Goal: Communication & Community: Answer question/provide support

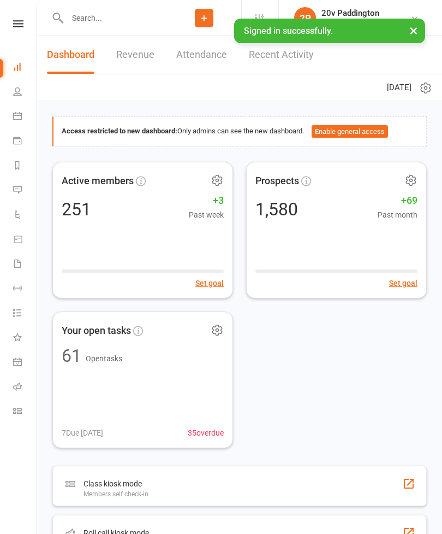
click at [23, 189] on link "Messages 16" at bounding box center [25, 191] width 25 height 25
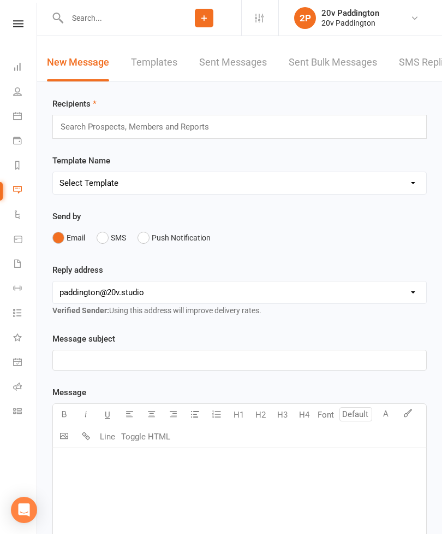
click at [416, 66] on link "SMS Replies 16" at bounding box center [434, 63] width 71 height 38
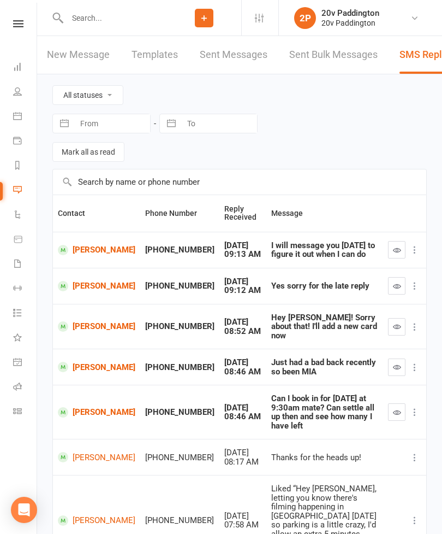
click at [397, 322] on icon "button" at bounding box center [397, 326] width 8 height 8
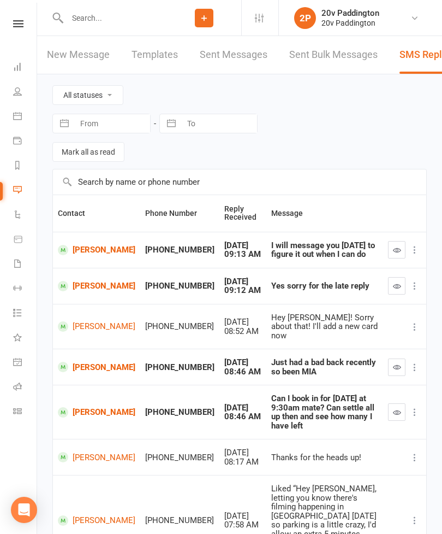
click at [23, 116] on link "Calendar" at bounding box center [25, 117] width 25 height 25
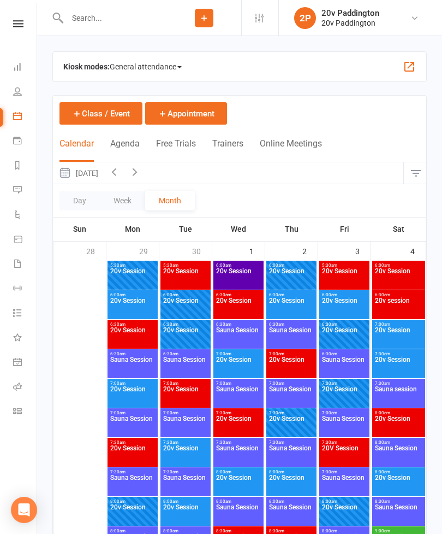
click at [18, 263] on icon at bounding box center [17, 263] width 9 height 9
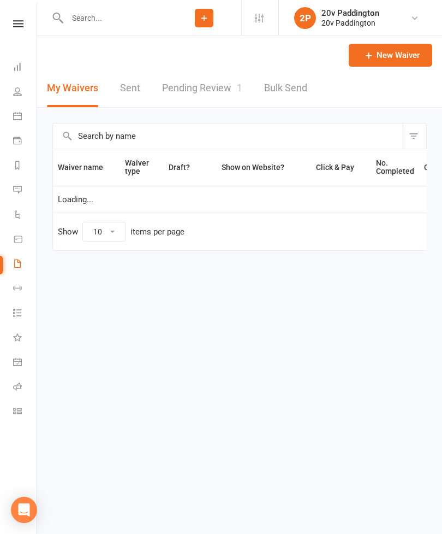
select select "100"
click at [218, 93] on link "Pending Review 1" at bounding box center [202, 88] width 80 height 38
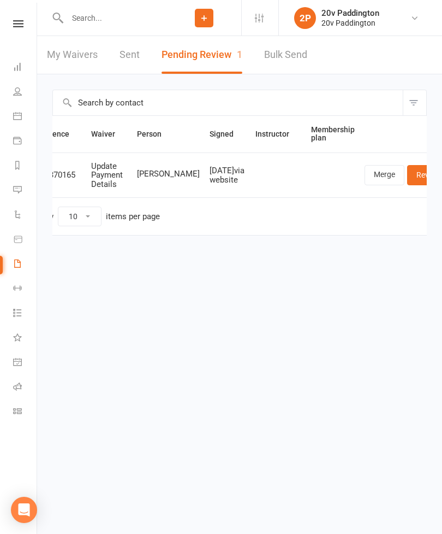
scroll to position [0, 23]
click at [366, 175] on link "Merge" at bounding box center [386, 175] width 40 height 20
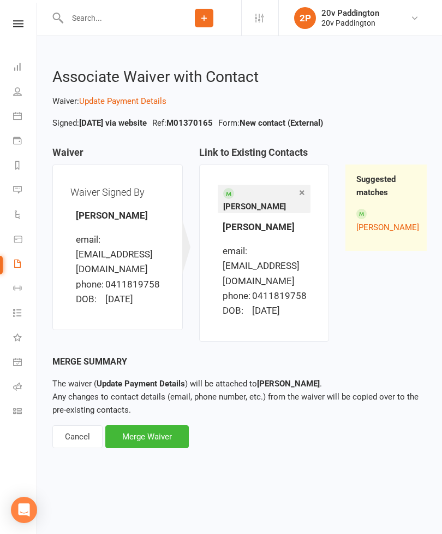
click at [165, 425] on div "Merge Waiver" at bounding box center [147, 436] width 84 height 23
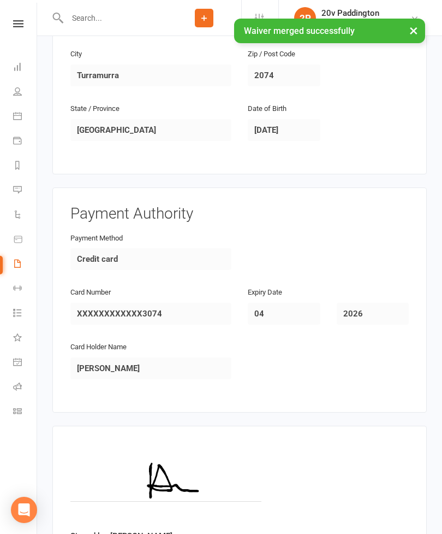
scroll to position [451, 0]
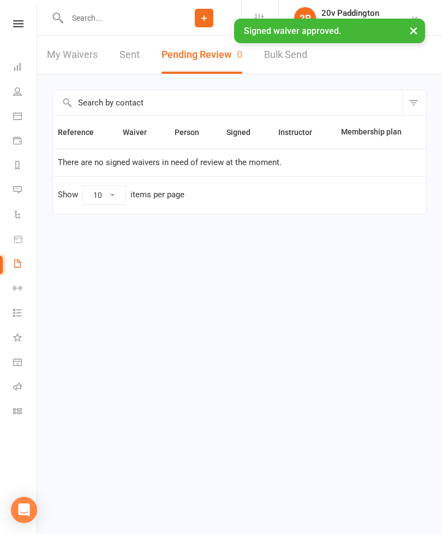
click at [23, 191] on link "Messages 15" at bounding box center [25, 191] width 25 height 25
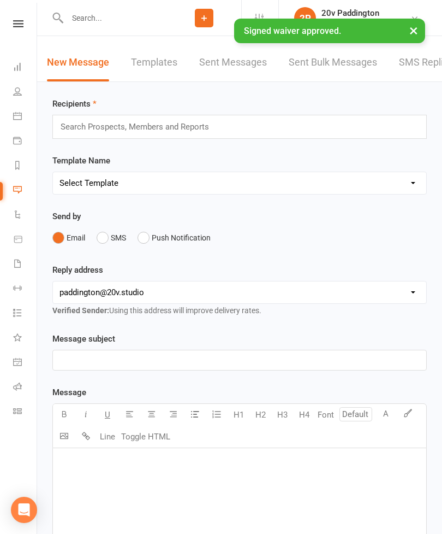
click at [427, 69] on link "SMS Replies 15" at bounding box center [434, 63] width 71 height 38
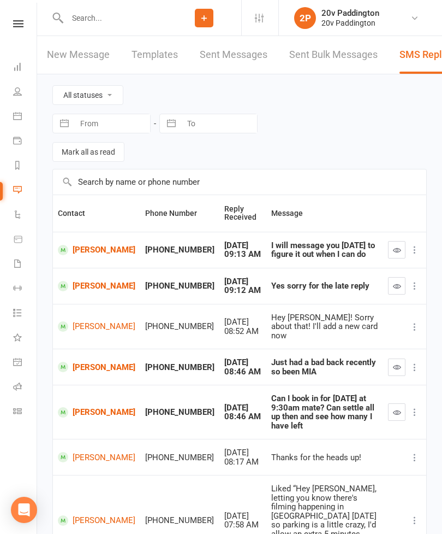
click at [87, 321] on link "[PERSON_NAME]" at bounding box center [97, 326] width 78 height 10
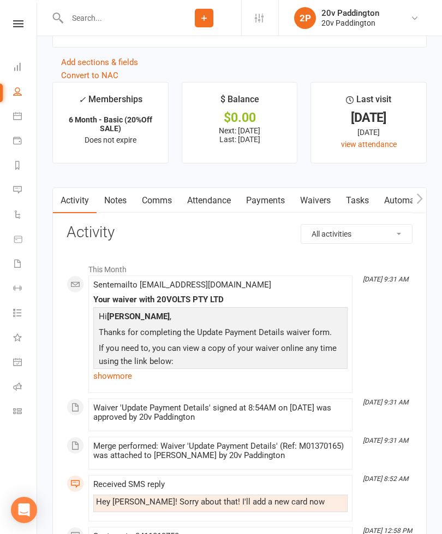
click at [267, 203] on link "Payments" at bounding box center [266, 200] width 54 height 25
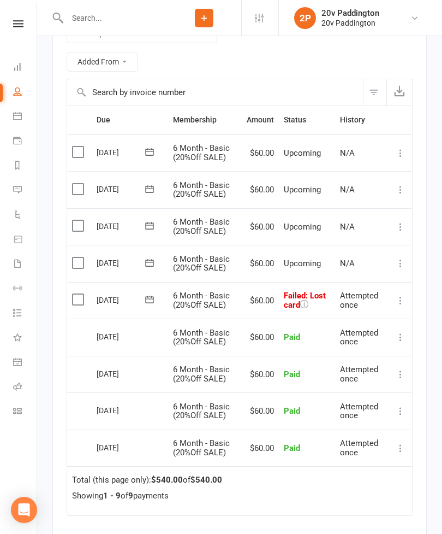
scroll to position [1699, 0]
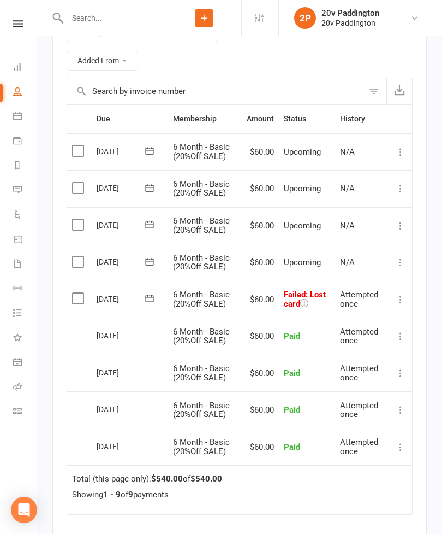
click at [406, 298] on icon at bounding box center [400, 299] width 11 height 11
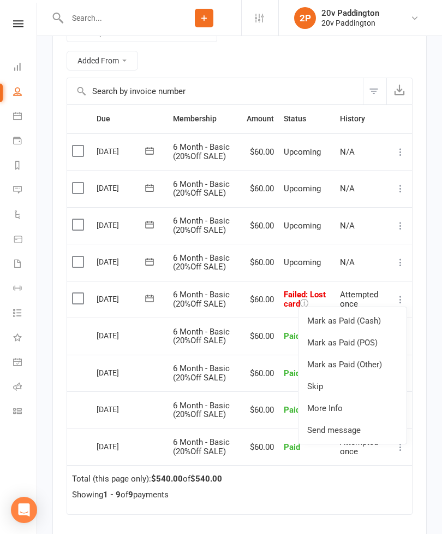
click at [345, 387] on link "Skip" at bounding box center [353, 386] width 108 height 22
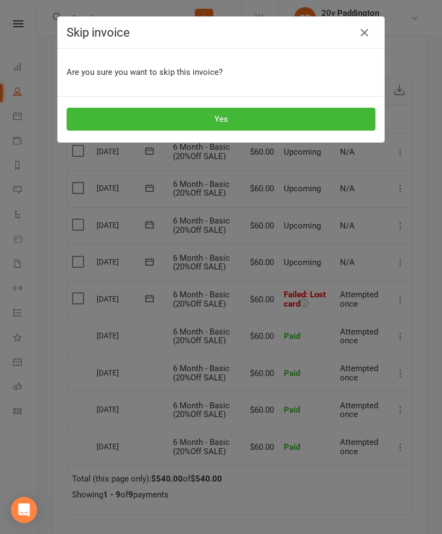
click at [266, 118] on button "Yes" at bounding box center [221, 119] width 309 height 23
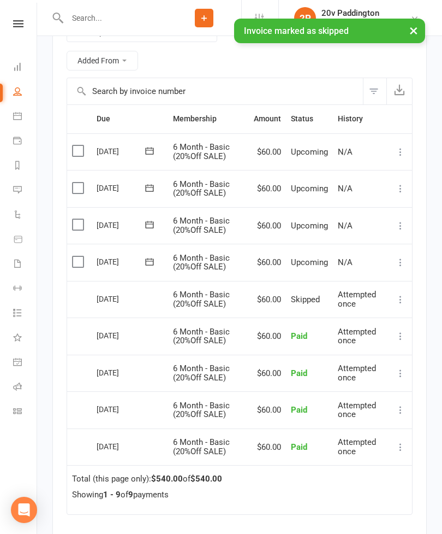
click at [406, 263] on icon at bounding box center [400, 262] width 11 height 11
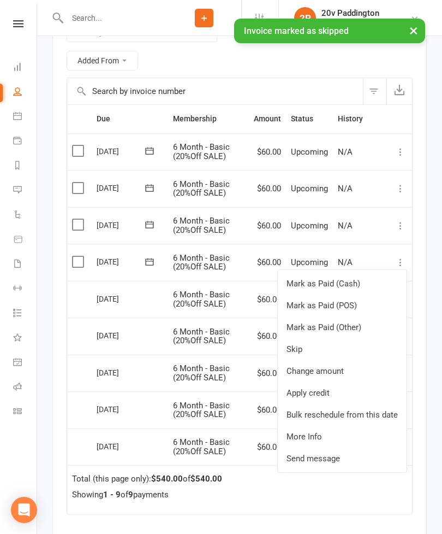
click at [351, 371] on link "Change amount" at bounding box center [342, 371] width 129 height 22
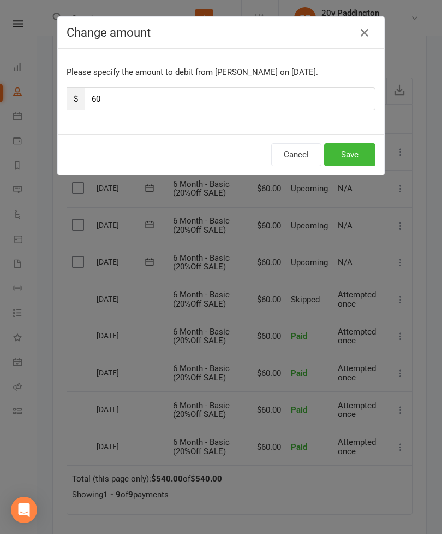
click at [150, 94] on input "60" at bounding box center [230, 98] width 291 height 23
type input "6"
type input "120"
click at [356, 155] on button "Save" at bounding box center [349, 154] width 51 height 23
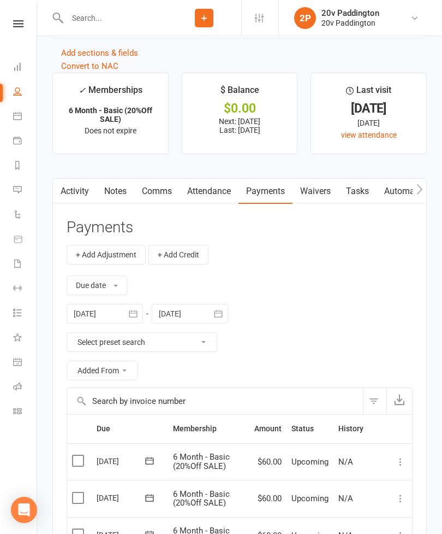
click at [70, 198] on link "Activity" at bounding box center [75, 191] width 44 height 25
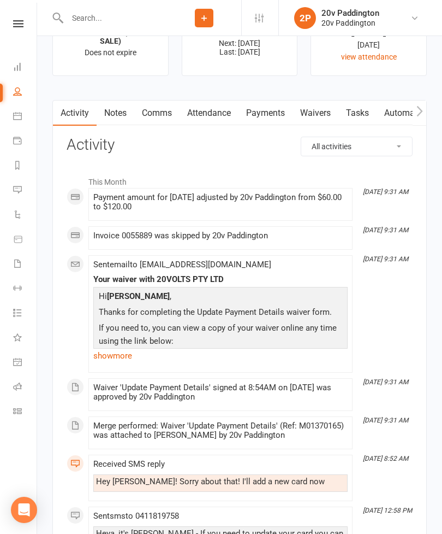
scroll to position [1483, 0]
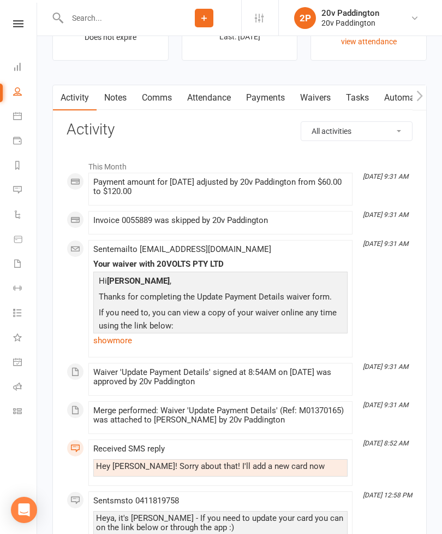
click at [171, 110] on link "Comms" at bounding box center [156, 97] width 45 height 25
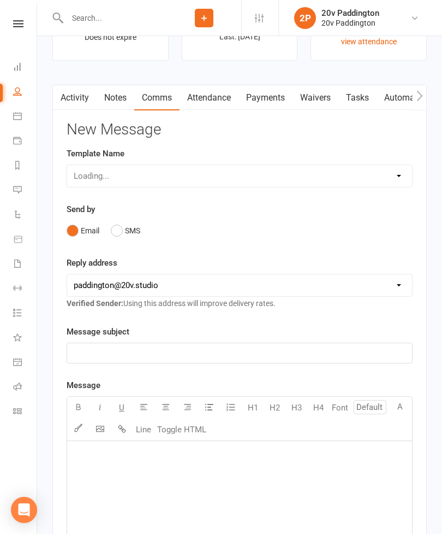
scroll to position [1518, 0]
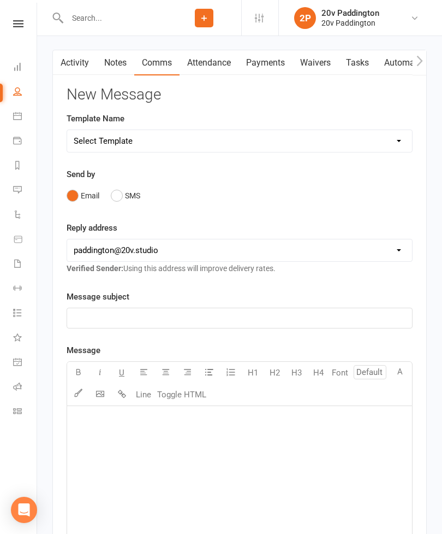
click at [132, 194] on button "SMS" at bounding box center [125, 195] width 29 height 21
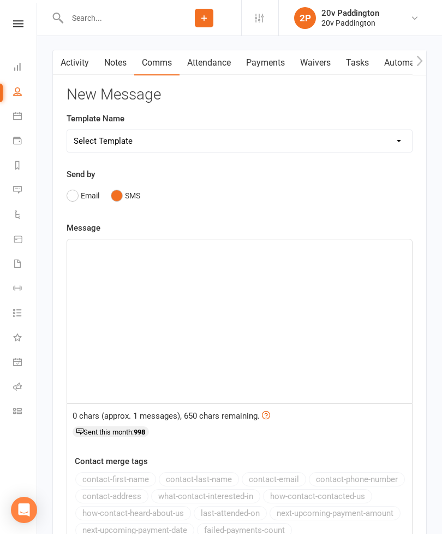
click at [198, 286] on div "﻿" at bounding box center [239, 321] width 345 height 164
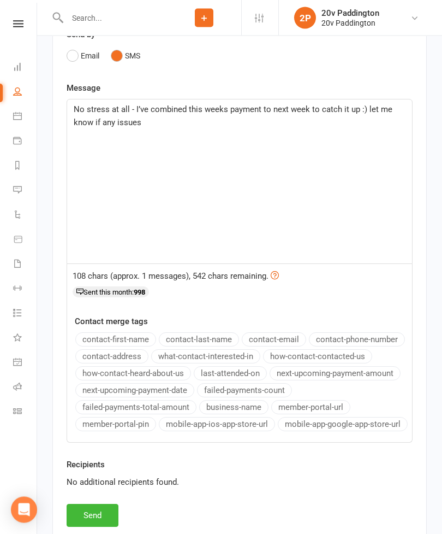
scroll to position [1657, 0]
click at [86, 519] on button "Send" at bounding box center [93, 514] width 52 height 23
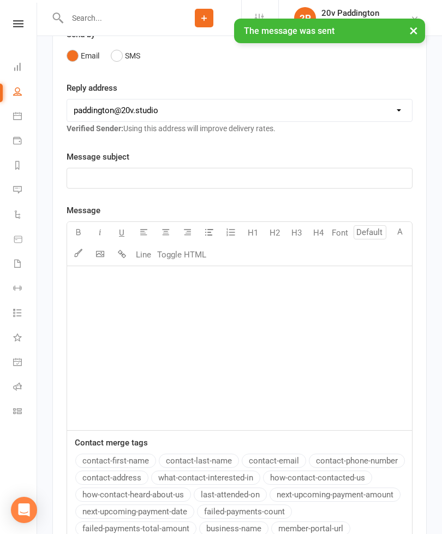
click at [22, 192] on link "Messages 15" at bounding box center [25, 191] width 25 height 25
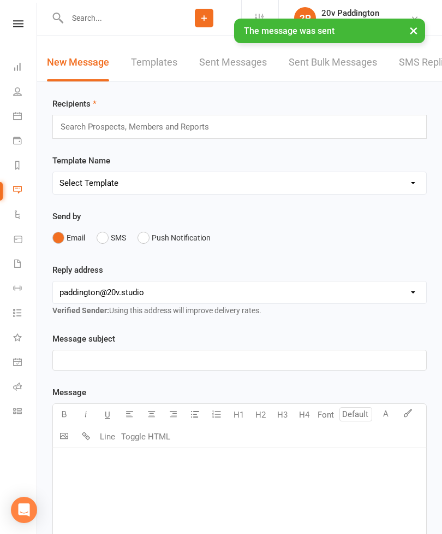
click at [425, 75] on link "SMS Replies 15" at bounding box center [434, 63] width 71 height 38
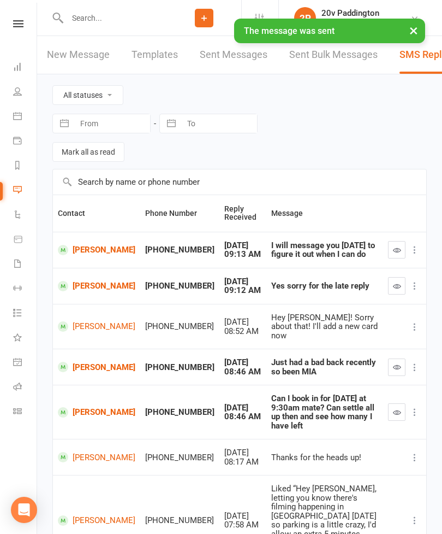
click at [396, 284] on icon "button" at bounding box center [397, 286] width 8 height 8
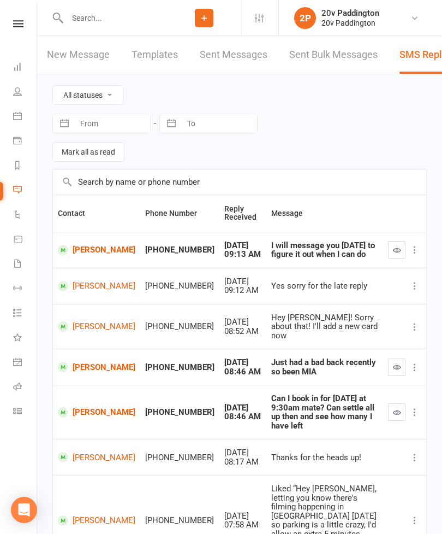
click at [82, 251] on link "[PERSON_NAME]" at bounding box center [97, 250] width 78 height 10
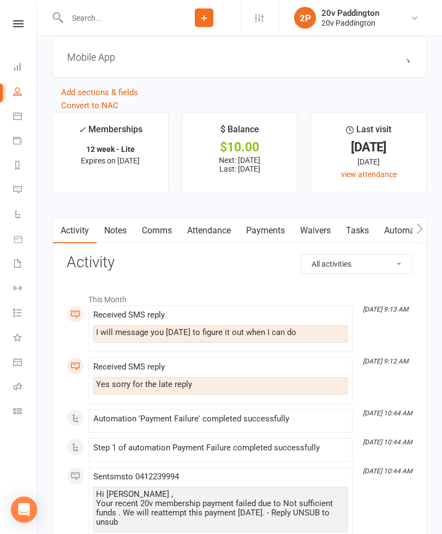
scroll to position [1352, 0]
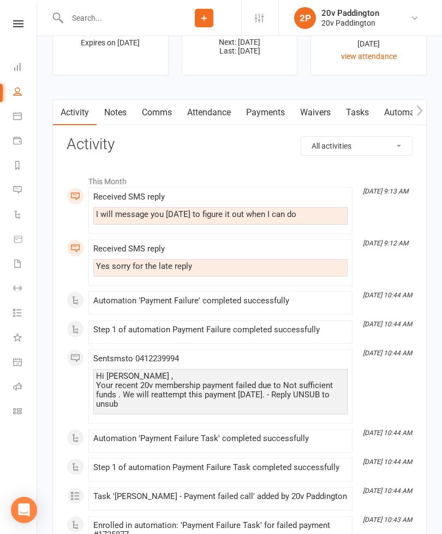
click at [277, 117] on link "Payments" at bounding box center [266, 112] width 54 height 25
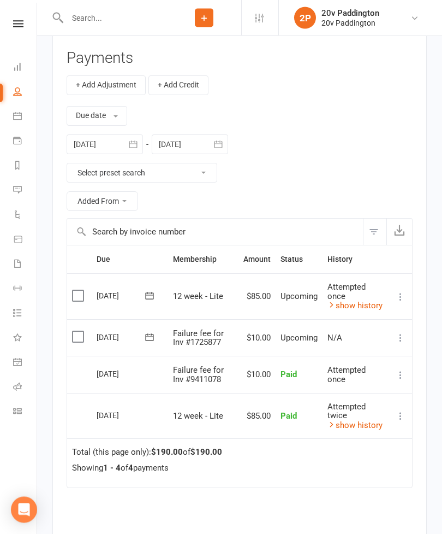
click at [406, 336] on icon at bounding box center [400, 338] width 11 height 11
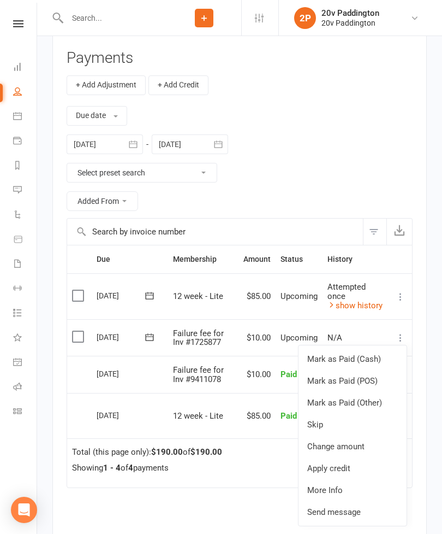
click at [149, 383] on td "[DATE]" at bounding box center [130, 374] width 76 height 37
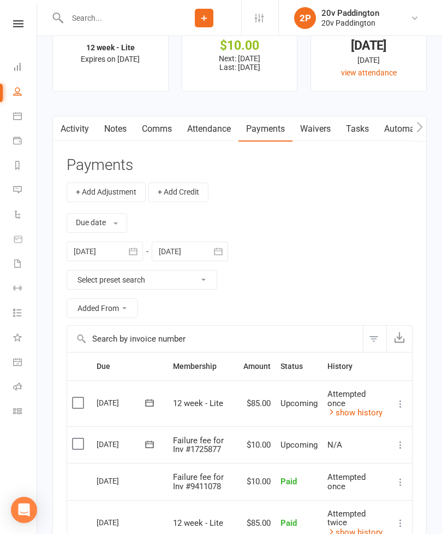
click at [67, 132] on link "Activity" at bounding box center [75, 128] width 44 height 25
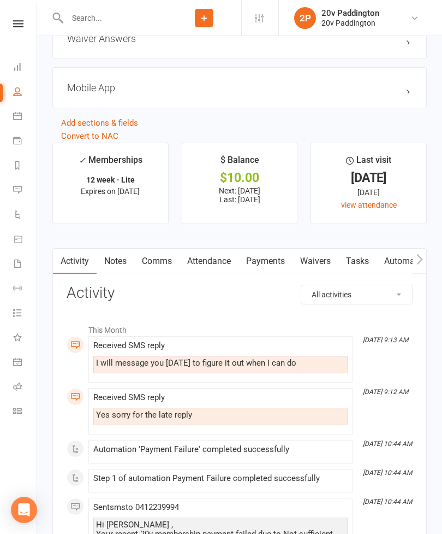
scroll to position [1423, 0]
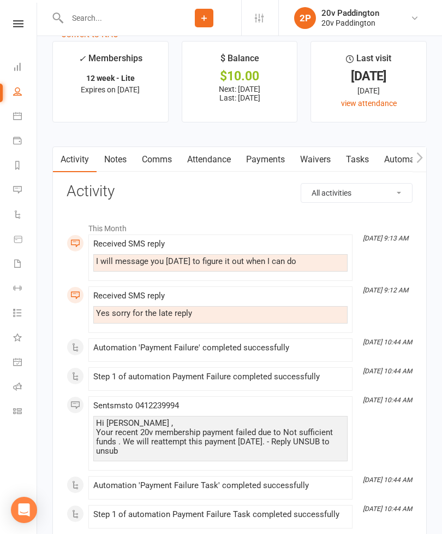
click at [165, 167] on link "Comms" at bounding box center [156, 159] width 45 height 25
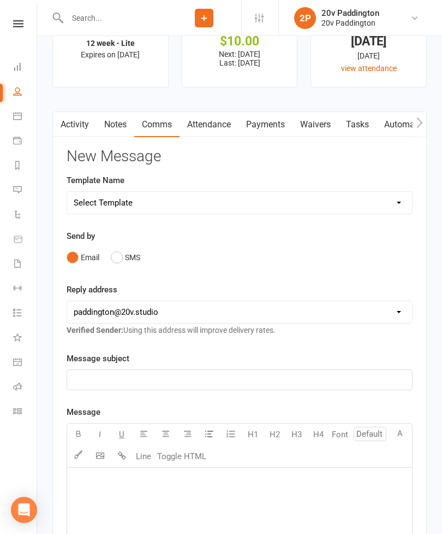
click at [128, 264] on button "SMS" at bounding box center [125, 257] width 29 height 21
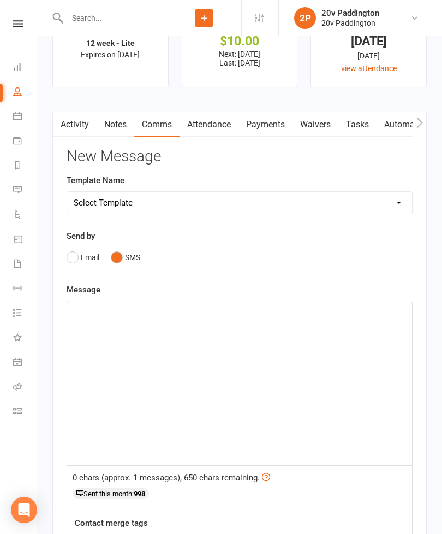
click at [188, 339] on div "﻿" at bounding box center [239, 383] width 345 height 164
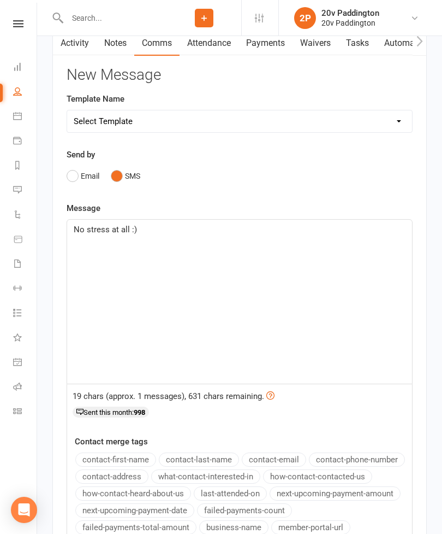
click at [76, 229] on span "No stress at all :)" at bounding box center [105, 229] width 63 height 10
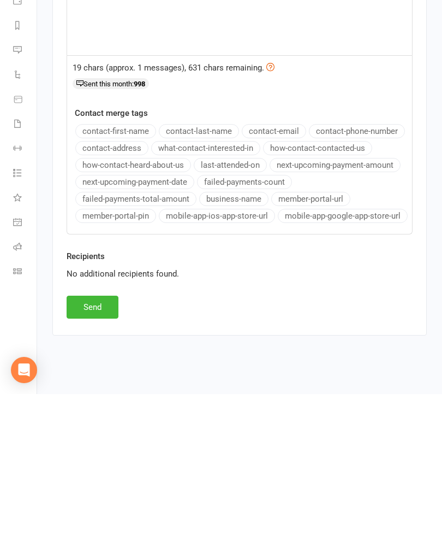
click at [109, 435] on button "Send" at bounding box center [93, 446] width 52 height 23
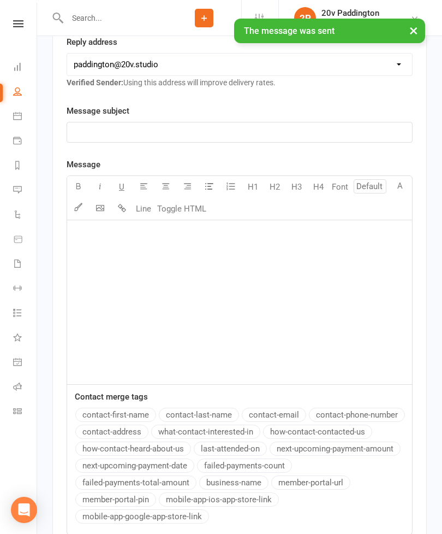
click at [22, 188] on link "Messages 14" at bounding box center [25, 191] width 25 height 25
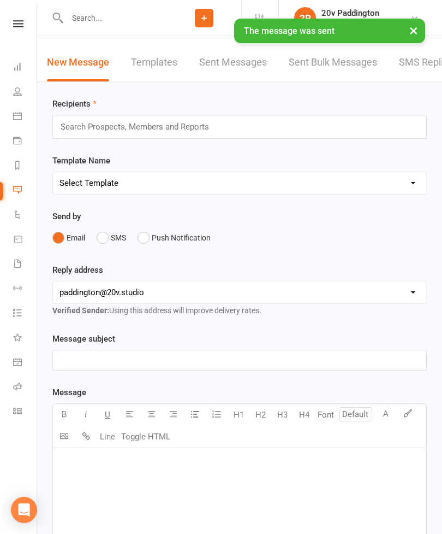
click at [425, 69] on link "SMS Replies 14" at bounding box center [434, 63] width 71 height 38
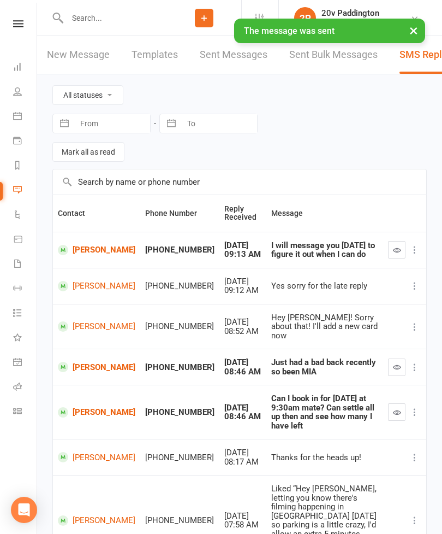
click at [395, 248] on icon "button" at bounding box center [397, 250] width 8 height 8
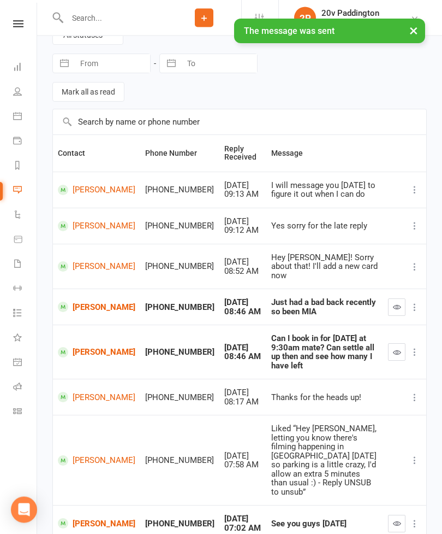
scroll to position [60, 0]
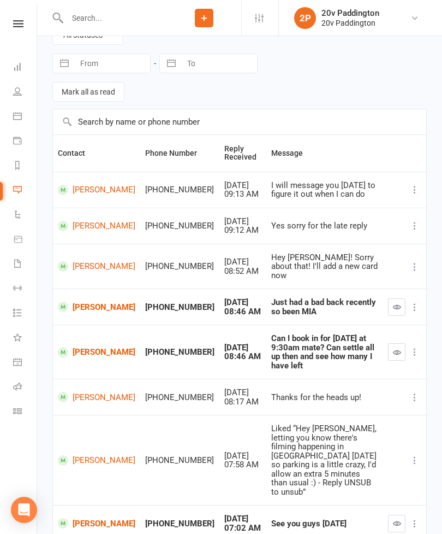
click at [17, 115] on icon at bounding box center [17, 115] width 9 height 9
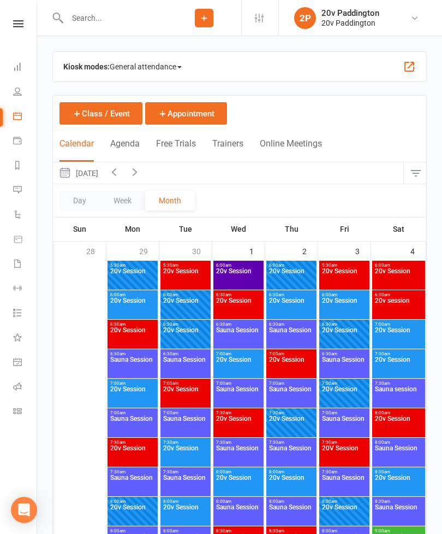
click at [126, 145] on button "Agenda" at bounding box center [124, 149] width 29 height 23
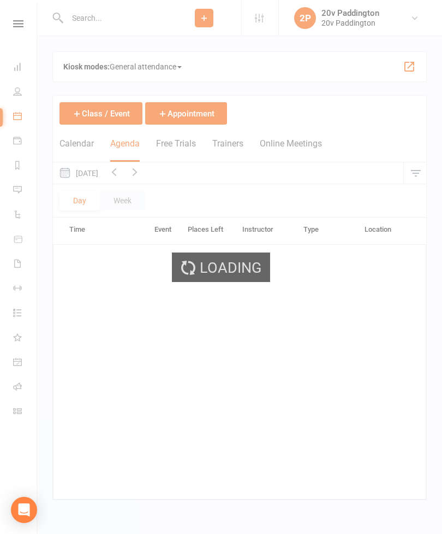
click at [127, 142] on div "Loading" at bounding box center [221, 267] width 442 height 534
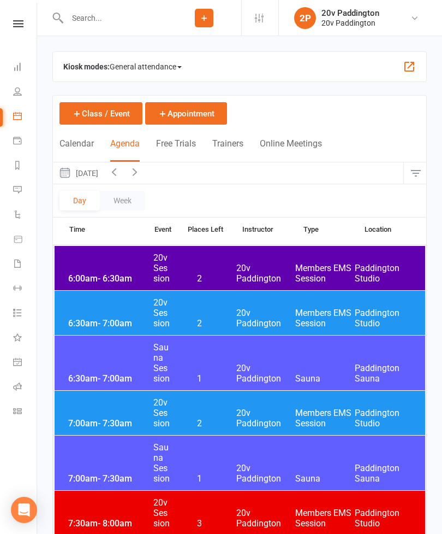
click at [96, 174] on button "[DATE]" at bounding box center [78, 172] width 51 height 21
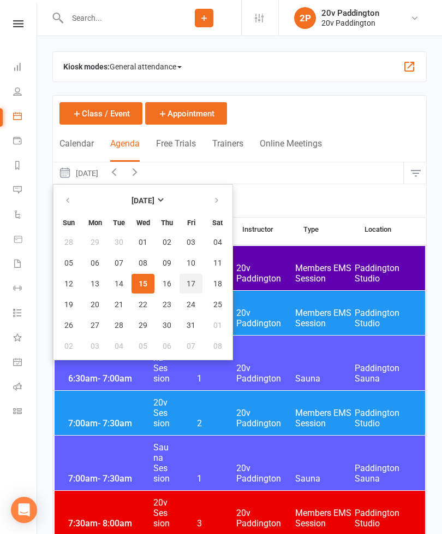
click at [187, 285] on span "17" at bounding box center [191, 283] width 9 height 9
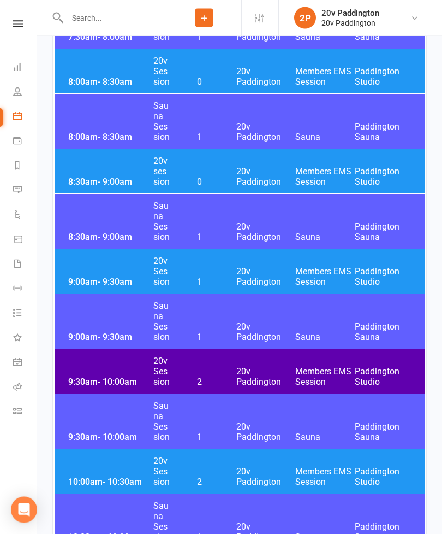
click at [247, 360] on div "9:30am - 10:00am 20v Session 2 20v Paddington Members EMS Session [GEOGRAPHIC_D…" at bounding box center [240, 371] width 371 height 44
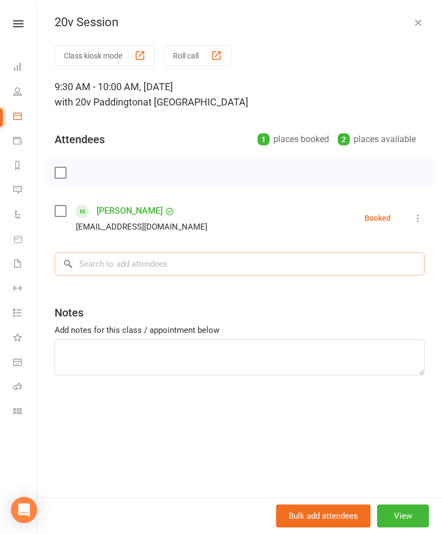
click at [218, 270] on input "search" at bounding box center [240, 263] width 370 height 23
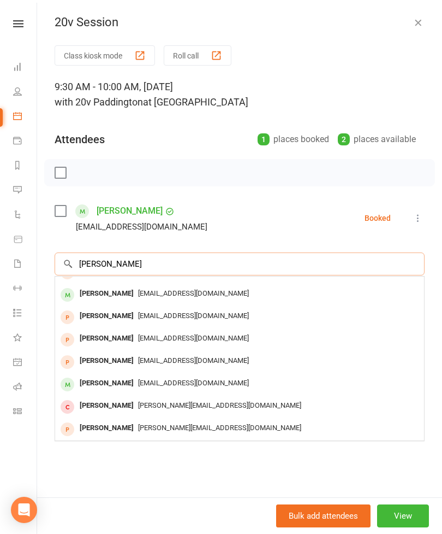
scroll to position [60, 0]
type input "[PERSON_NAME]"
click at [216, 383] on span "[EMAIL_ADDRESS][DOMAIN_NAME]" at bounding box center [193, 382] width 111 height 8
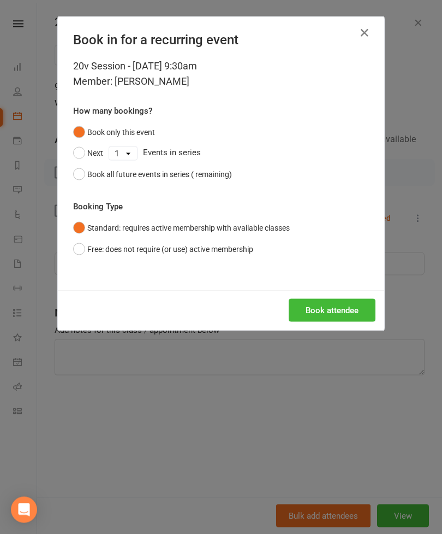
scroll to position [596, 0]
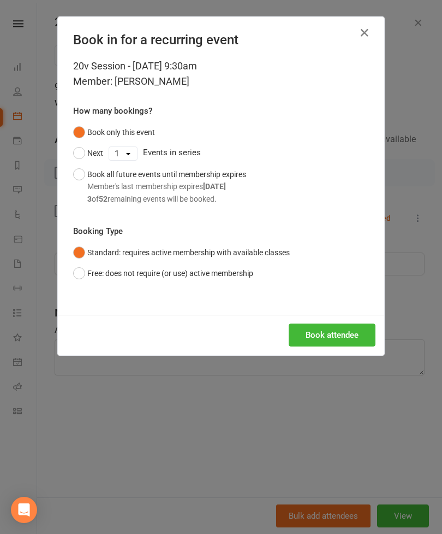
click at [341, 328] on button "Book attendee" at bounding box center [332, 334] width 87 height 23
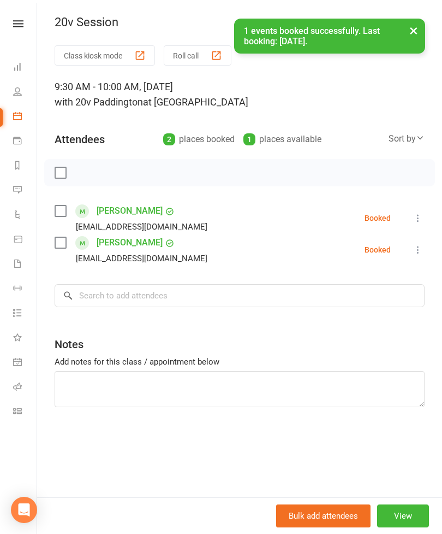
click at [131, 241] on link "[PERSON_NAME]" at bounding box center [130, 242] width 66 height 17
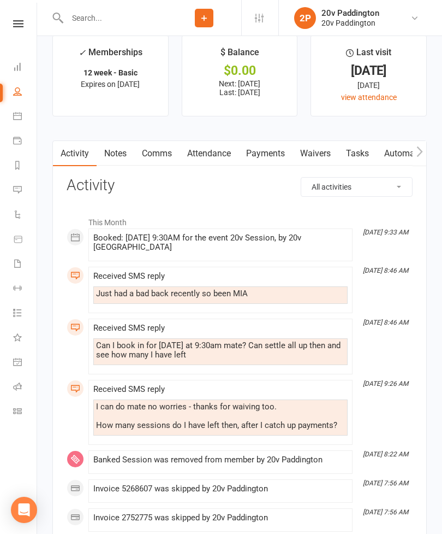
click at [269, 156] on link "Payments" at bounding box center [266, 153] width 54 height 25
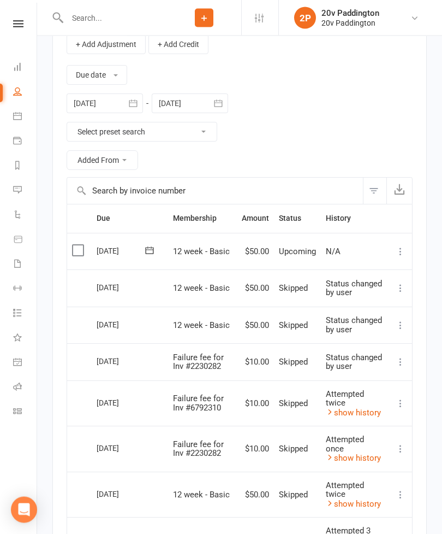
scroll to position [1693, 0]
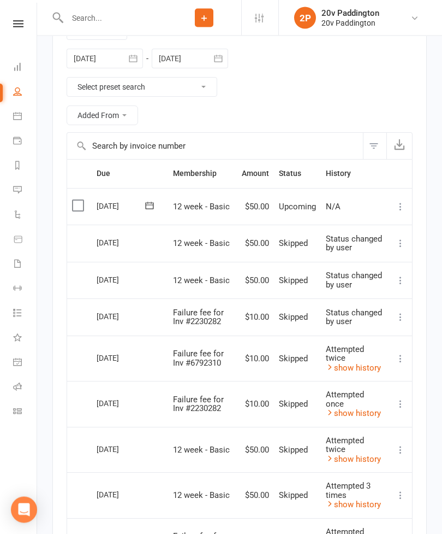
click at [402, 211] on icon at bounding box center [400, 207] width 11 height 11
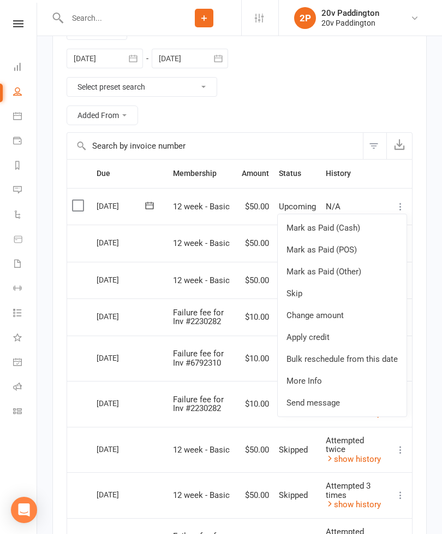
click at [342, 295] on link "Skip" at bounding box center [342, 293] width 129 height 22
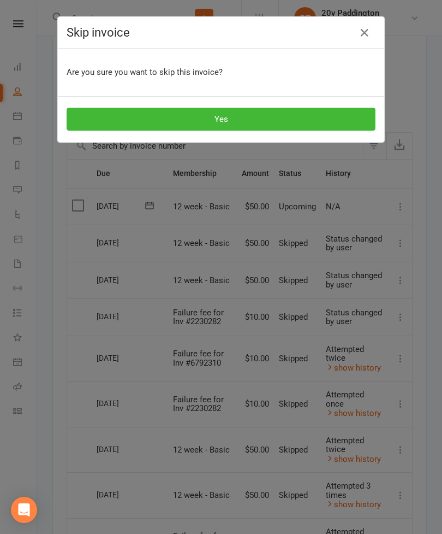
click at [292, 114] on button "Yes" at bounding box center [221, 119] width 309 height 23
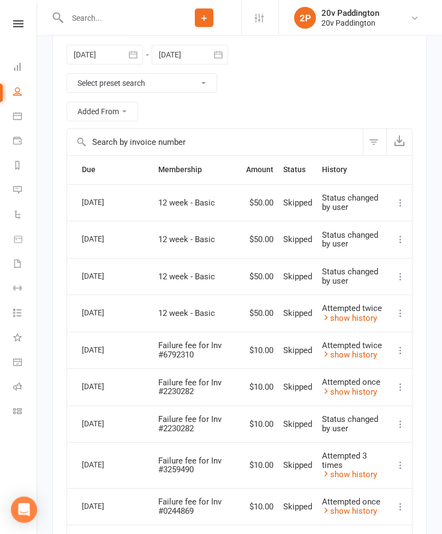
scroll to position [1698, 0]
click at [405, 208] on icon at bounding box center [400, 202] width 11 height 11
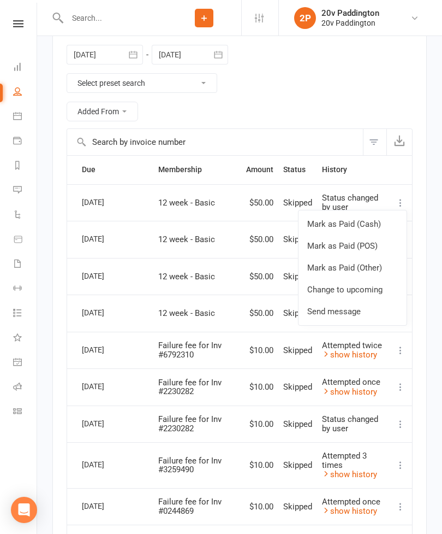
click at [369, 297] on link "Change to upcoming" at bounding box center [353, 290] width 108 height 22
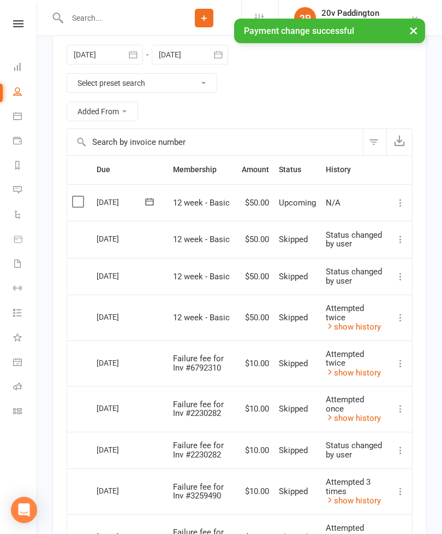
click at [406, 245] on icon at bounding box center [400, 239] width 11 height 11
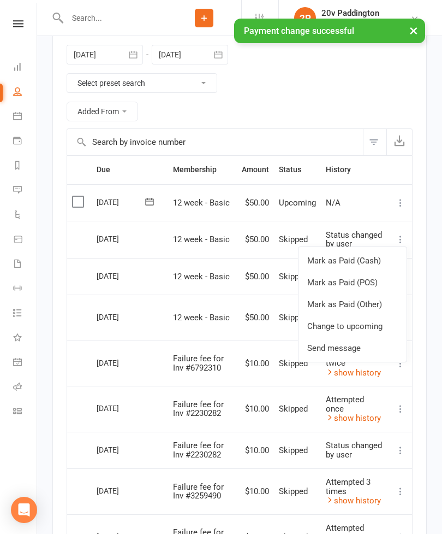
click at [374, 333] on link "Change to upcoming" at bounding box center [353, 326] width 108 height 22
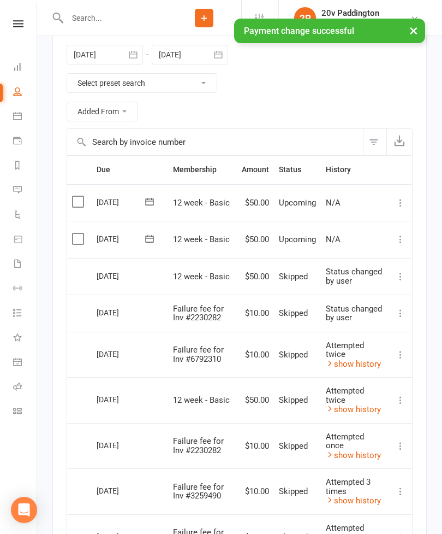
click at [398, 282] on icon at bounding box center [400, 276] width 11 height 11
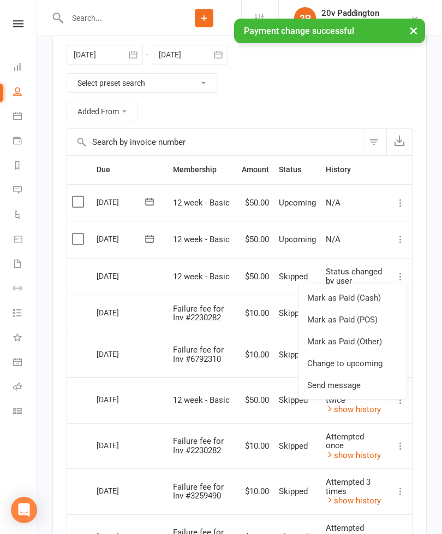
click at [373, 364] on link "Change to upcoming" at bounding box center [353, 363] width 108 height 22
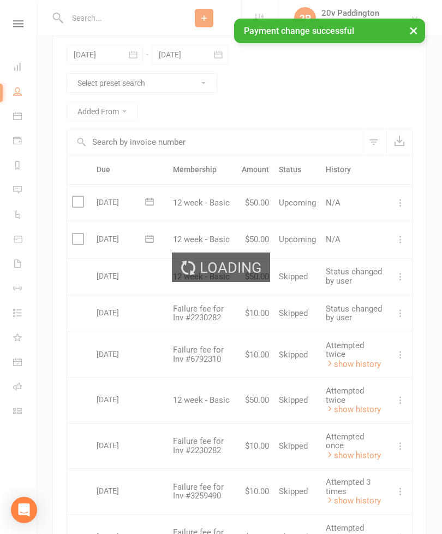
click at [20, 183] on link "Messages 13" at bounding box center [25, 191] width 25 height 25
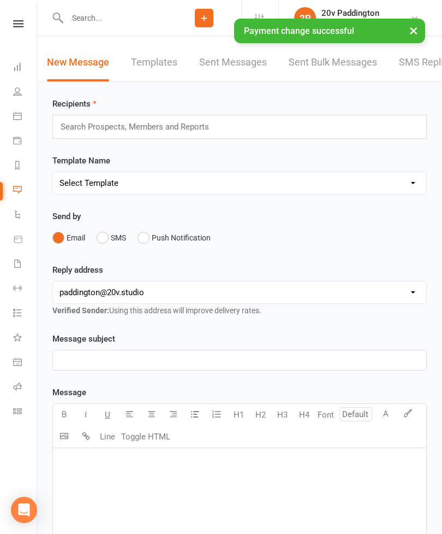
click at [25, 187] on link "Messages 13" at bounding box center [25, 191] width 25 height 25
click at [424, 63] on link "SMS Replies 13" at bounding box center [434, 63] width 71 height 38
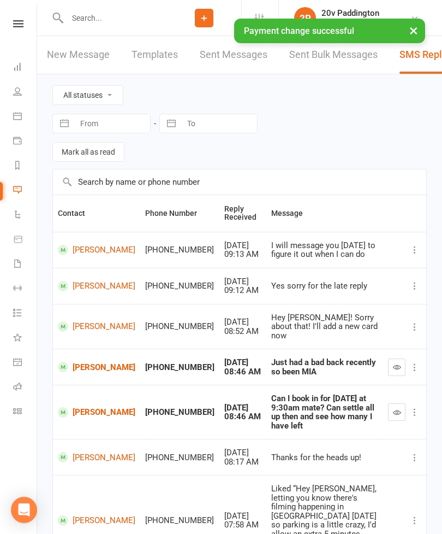
click at [400, 363] on icon "button" at bounding box center [397, 367] width 8 height 8
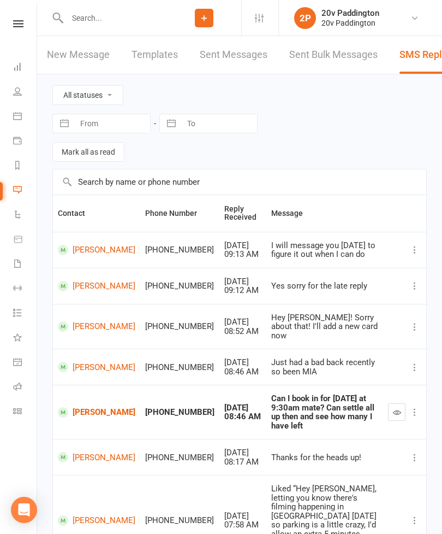
click at [398, 408] on icon "button" at bounding box center [397, 412] width 8 height 8
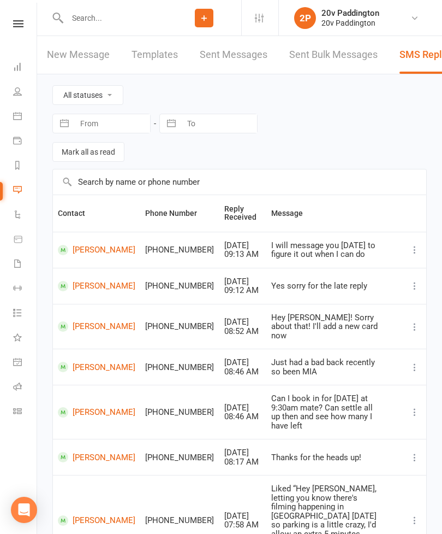
click at [85, 407] on link "[PERSON_NAME]" at bounding box center [97, 412] width 78 height 10
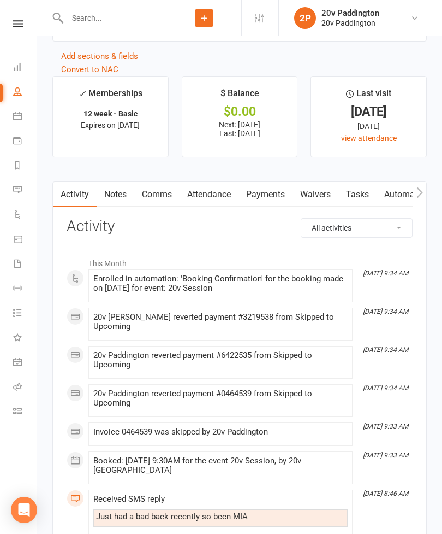
scroll to position [1435, 0]
click at [163, 200] on link "Comms" at bounding box center [156, 194] width 45 height 25
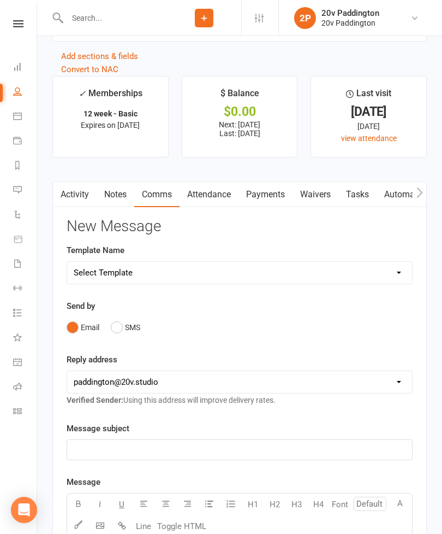
click at [132, 325] on button "SMS" at bounding box center [125, 327] width 29 height 21
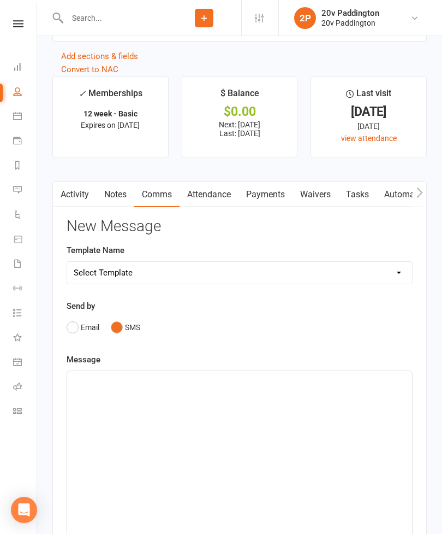
click at [193, 418] on div "﻿" at bounding box center [239, 453] width 345 height 164
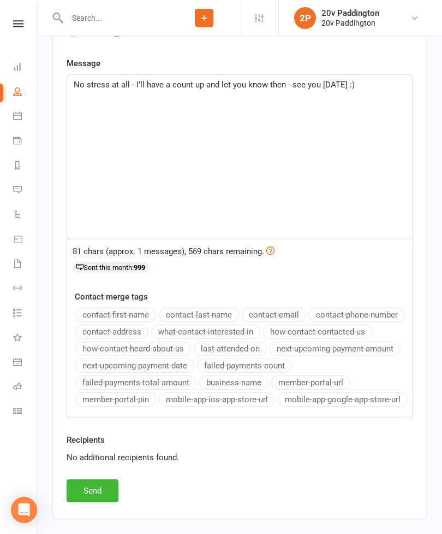
scroll to position [1731, 0]
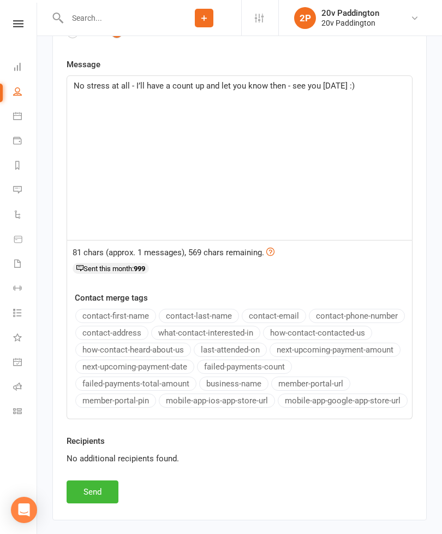
click at [89, 483] on button "Send" at bounding box center [93, 491] width 52 height 23
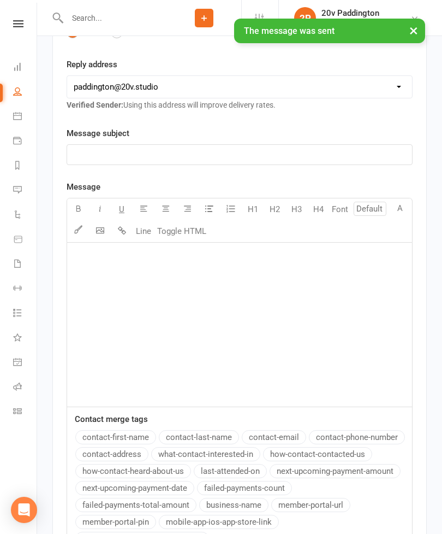
click at [21, 191] on icon at bounding box center [17, 189] width 9 height 9
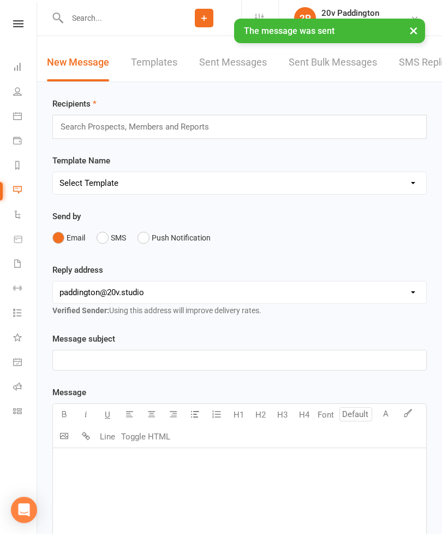
click at [421, 75] on link "SMS Replies 11" at bounding box center [434, 63] width 71 height 38
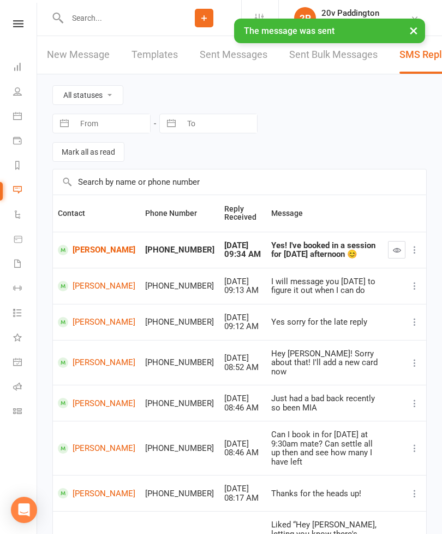
click at [398, 250] on icon "button" at bounding box center [397, 250] width 8 height 8
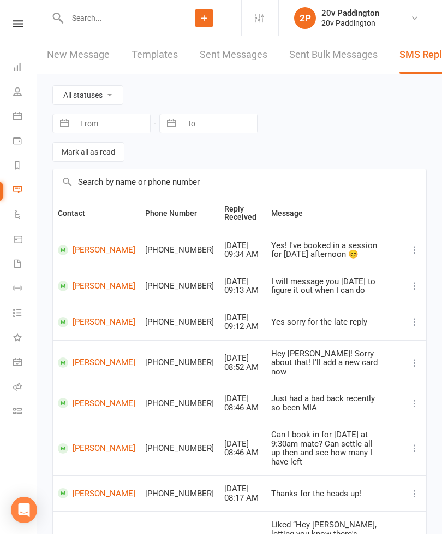
click at [81, 251] on link "[PERSON_NAME]" at bounding box center [97, 250] width 78 height 10
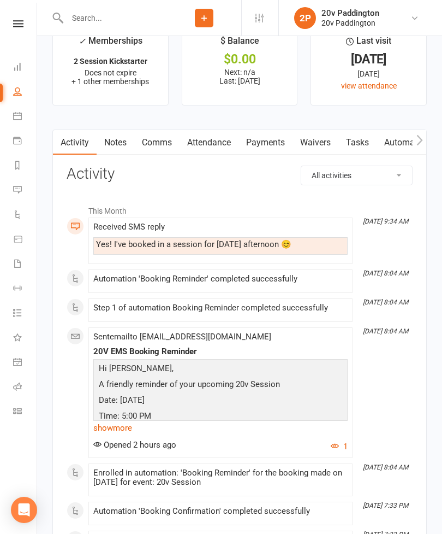
scroll to position [1414, 0]
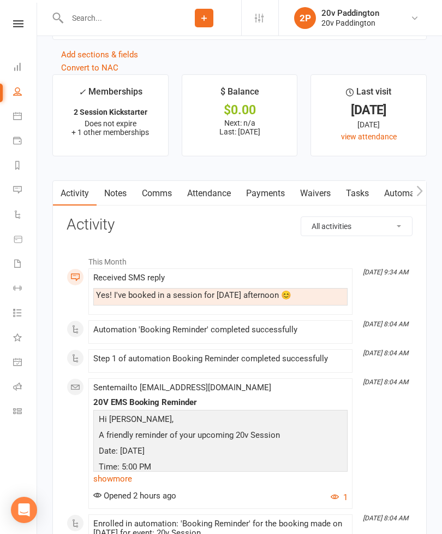
click at [159, 203] on link "Comms" at bounding box center [156, 193] width 45 height 25
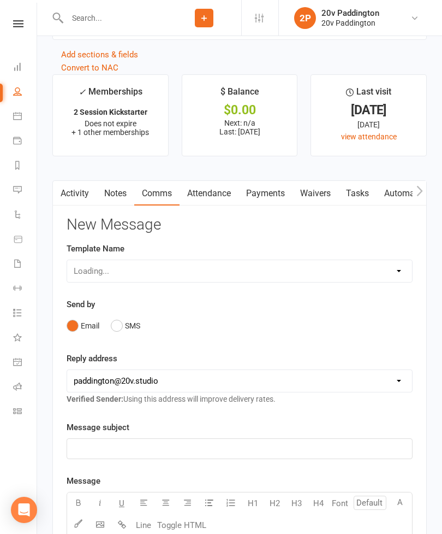
click at [127, 328] on button "SMS" at bounding box center [125, 325] width 29 height 21
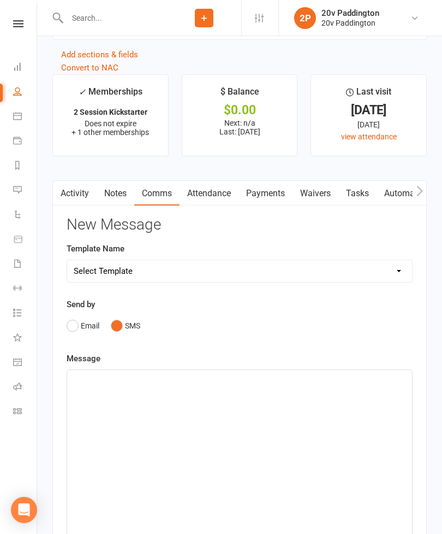
click at [188, 406] on div "﻿" at bounding box center [239, 452] width 345 height 164
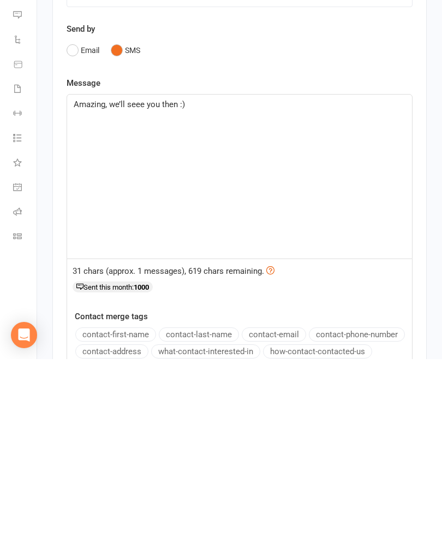
click at [127, 274] on span "Amazing, we’ll seee you then :)" at bounding box center [129, 279] width 111 height 10
click at [141, 274] on span "Amazing, we’ll seee you then :)" at bounding box center [129, 279] width 111 height 10
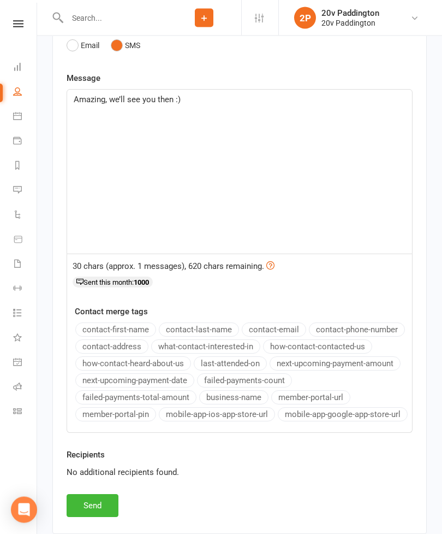
click at [117, 515] on button "Send" at bounding box center [93, 505] width 52 height 23
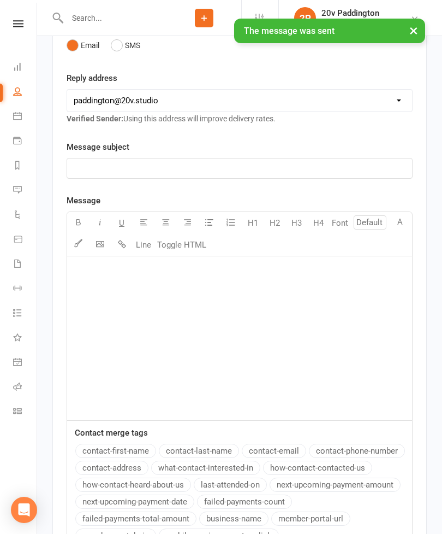
click at [20, 193] on icon at bounding box center [17, 189] width 9 height 9
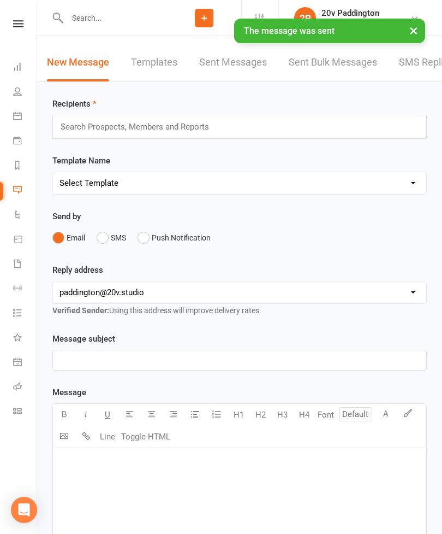
click at [422, 64] on link "SMS Replies 10" at bounding box center [434, 63] width 71 height 38
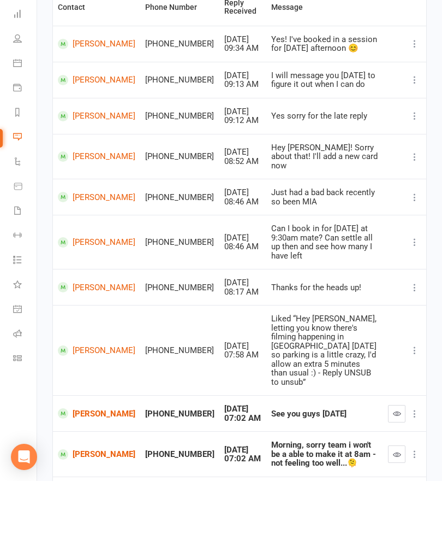
scroll to position [152, 0]
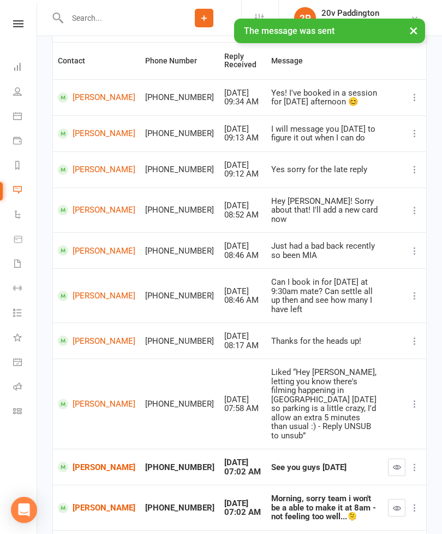
click at [399, 463] on icon "button" at bounding box center [397, 467] width 8 height 8
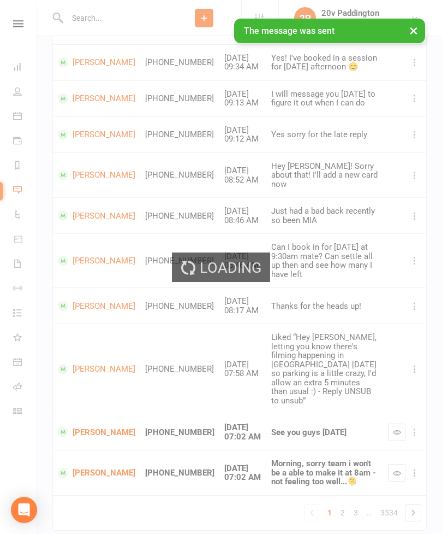
click at [393, 426] on div "Loading" at bounding box center [221, 267] width 442 height 534
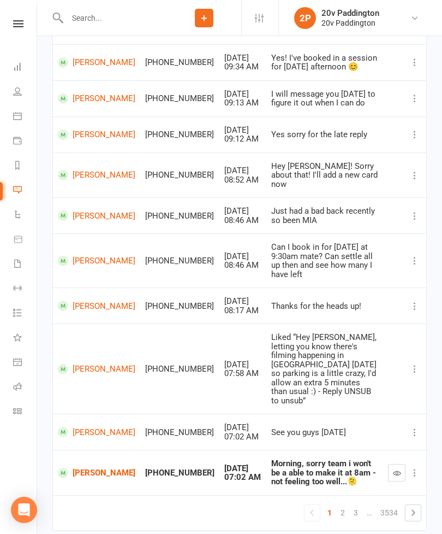
click at [396, 464] on button "button" at bounding box center [396, 472] width 17 height 17
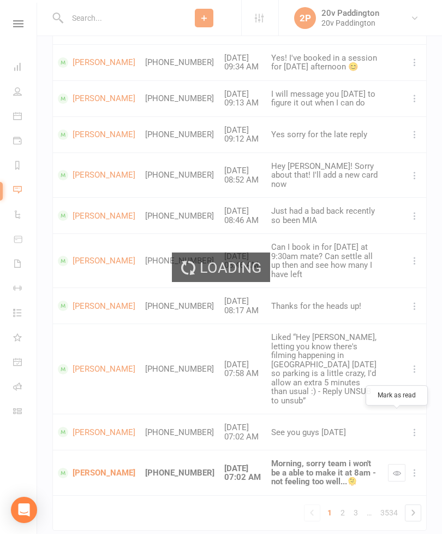
scroll to position [179, 0]
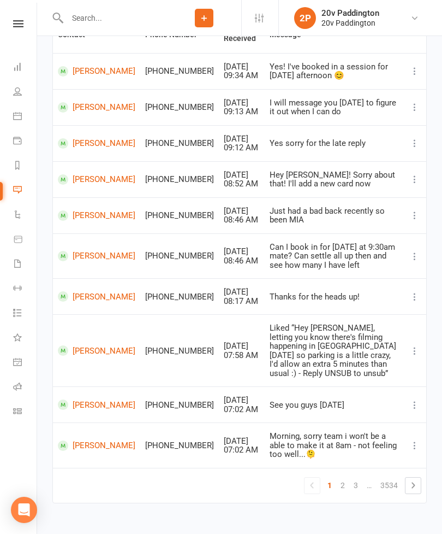
click at [86, 440] on link "[PERSON_NAME]" at bounding box center [97, 445] width 78 height 10
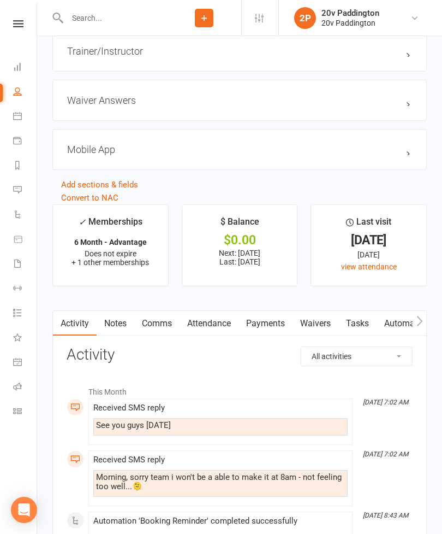
click at [173, 326] on link "Comms" at bounding box center [156, 323] width 45 height 25
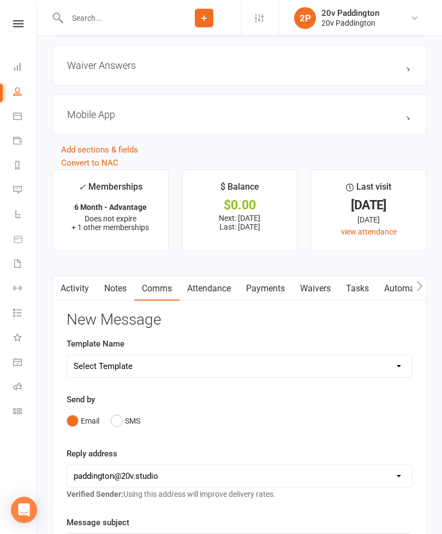
click at [122, 420] on button "SMS" at bounding box center [125, 420] width 29 height 21
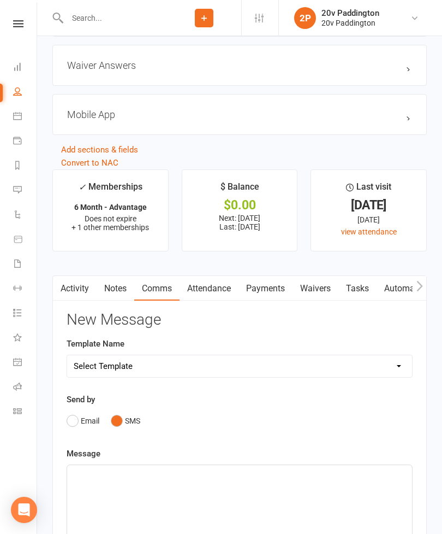
click at [185, 481] on p "﻿" at bounding box center [240, 474] width 332 height 13
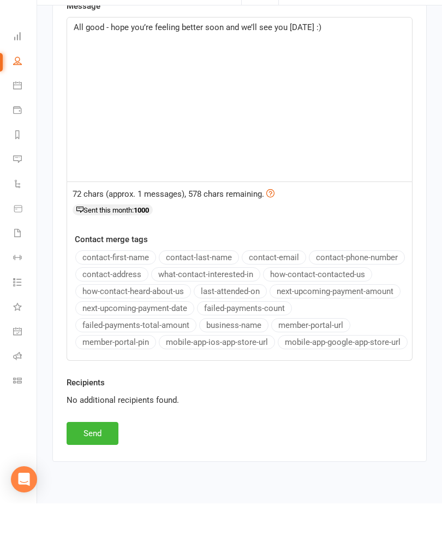
scroll to position [1730, 0]
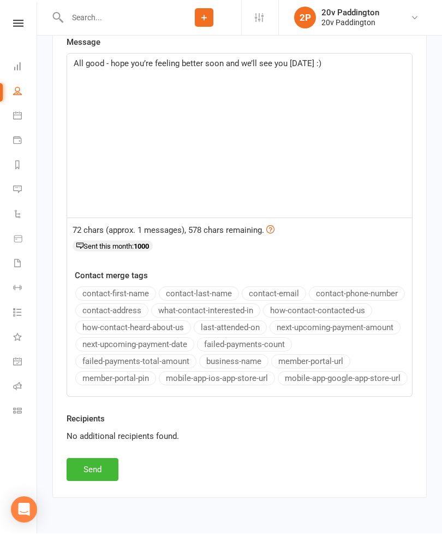
click at [106, 469] on button "Send" at bounding box center [93, 469] width 52 height 23
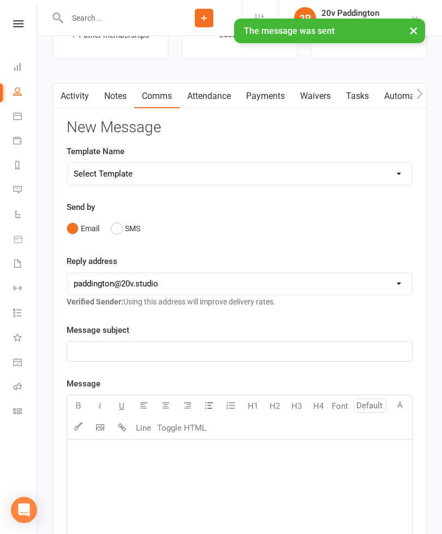
click at [85, 109] on link "Activity" at bounding box center [75, 96] width 44 height 25
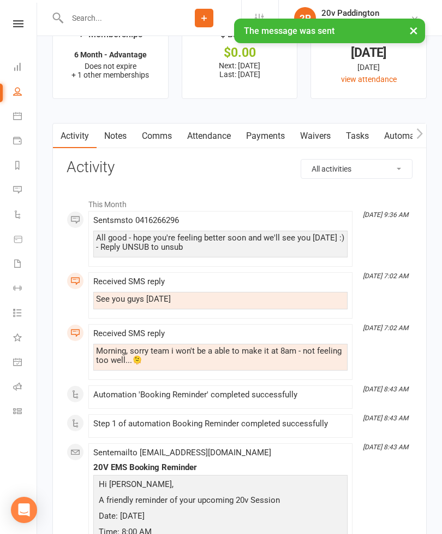
scroll to position [1471, 0]
click at [22, 193] on link "Messages 8" at bounding box center [25, 191] width 25 height 25
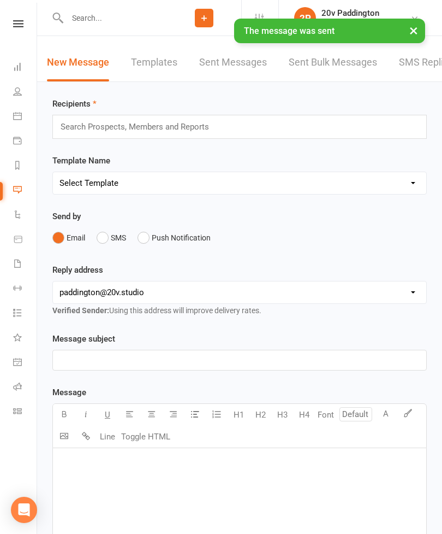
click at [440, 66] on link "SMS Replies 8" at bounding box center [432, 63] width 66 height 38
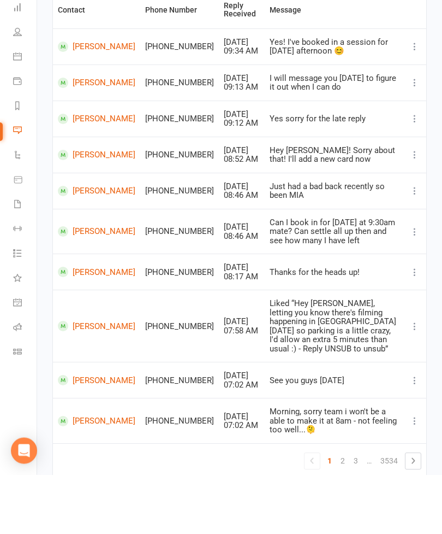
scroll to position [144, 0]
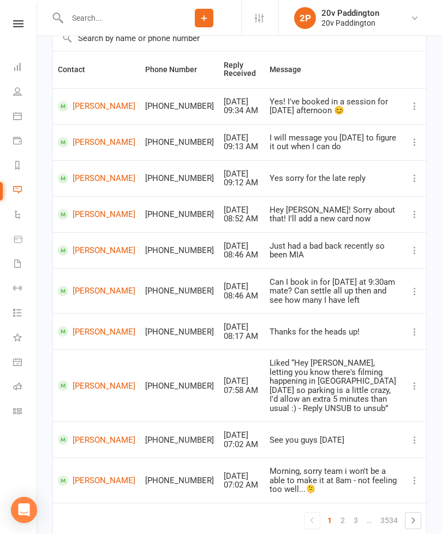
click at [353, 512] on link "3" at bounding box center [355, 519] width 13 height 15
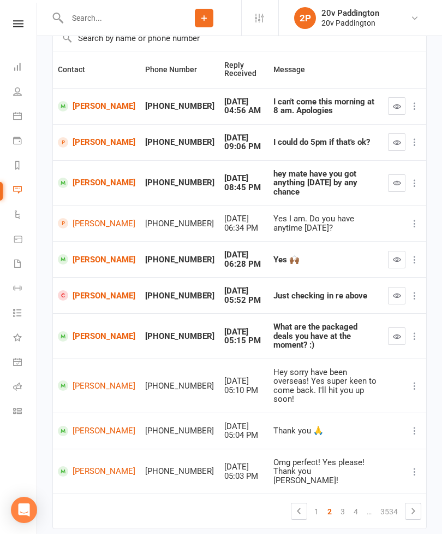
scroll to position [117, 0]
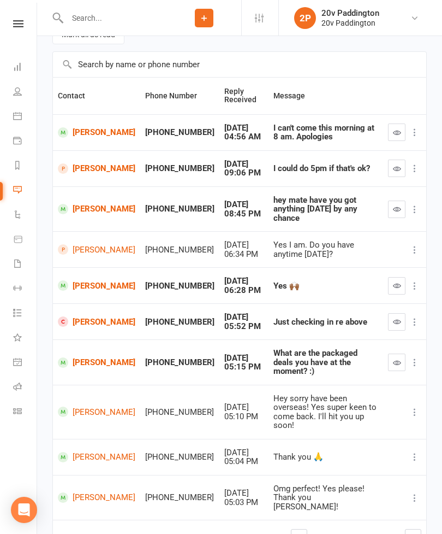
click at [396, 169] on icon "button" at bounding box center [397, 168] width 8 height 8
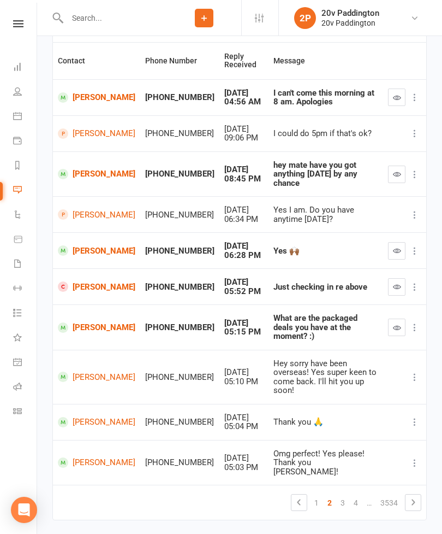
click at [89, 133] on link "[PERSON_NAME]" at bounding box center [97, 133] width 78 height 10
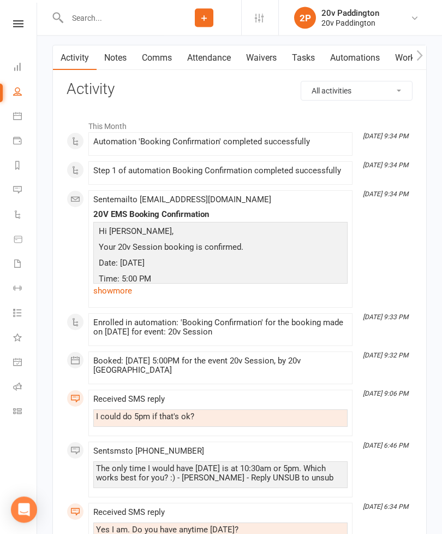
scroll to position [1211, 0]
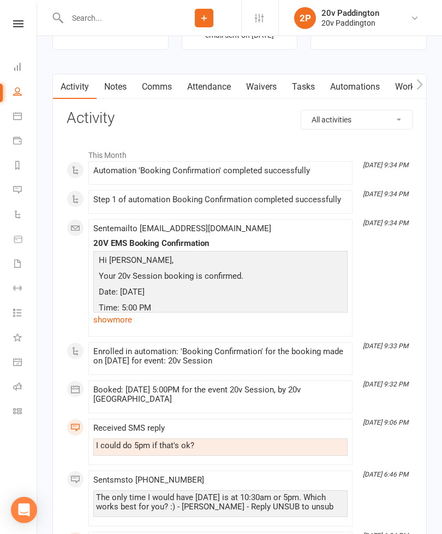
click at [162, 96] on link "Comms" at bounding box center [156, 86] width 45 height 25
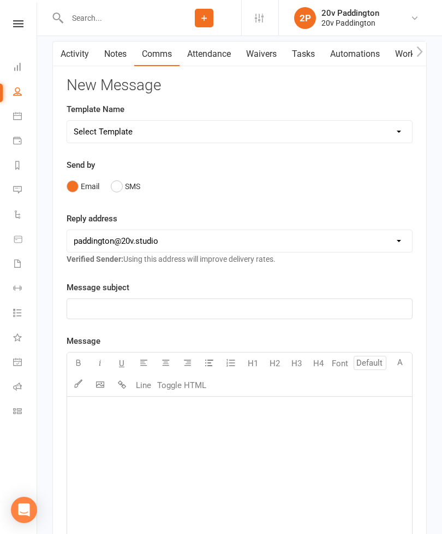
scroll to position [1246, 0]
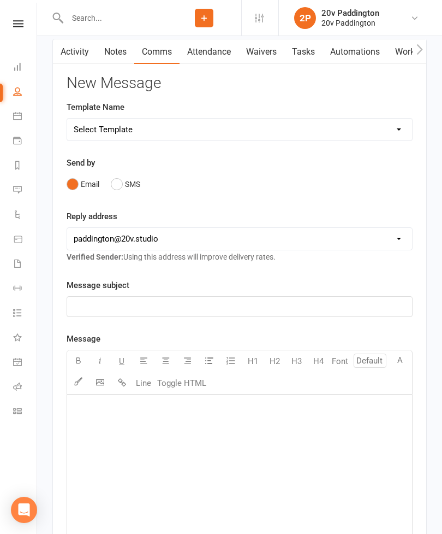
click at [126, 194] on button "SMS" at bounding box center [125, 184] width 29 height 21
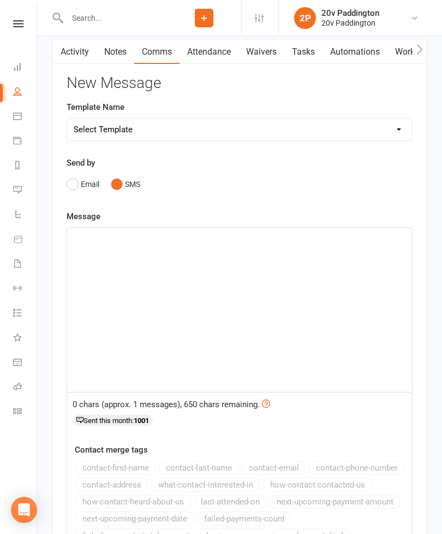
click at [191, 273] on div "﻿" at bounding box center [239, 310] width 345 height 164
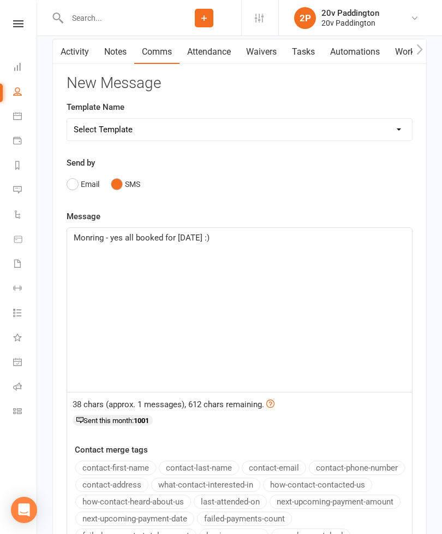
click at [90, 240] on span "Monring - yes all booked for [DATE] :)" at bounding box center [142, 238] width 136 height 10
click at [265, 250] on div "Morning - yes all booked for [DATE] :)" at bounding box center [239, 310] width 345 height 164
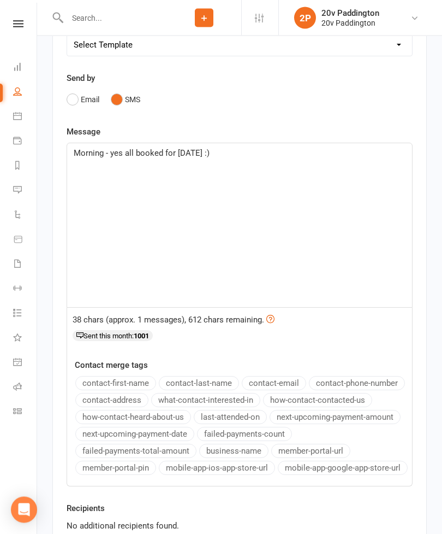
scroll to position [1331, 0]
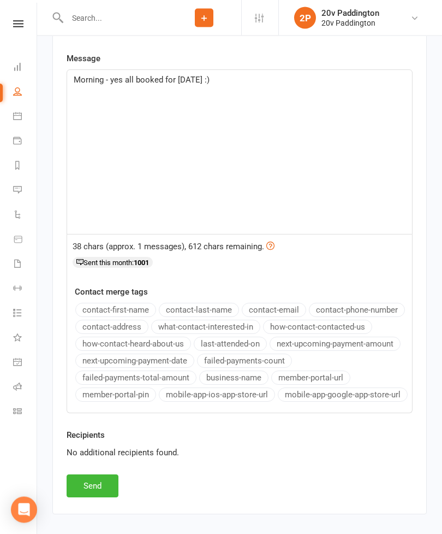
click at [90, 482] on button "Send" at bounding box center [93, 486] width 52 height 23
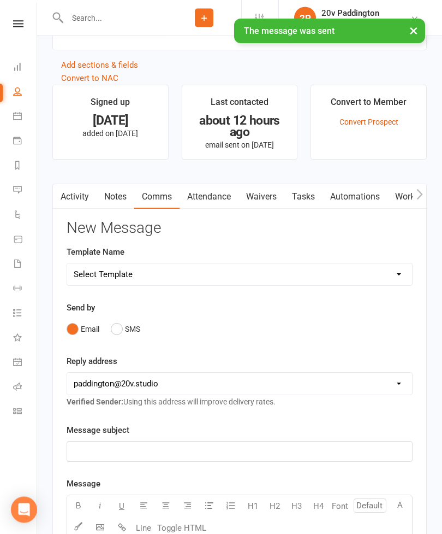
click at [70, 193] on link "Activity" at bounding box center [75, 197] width 44 height 25
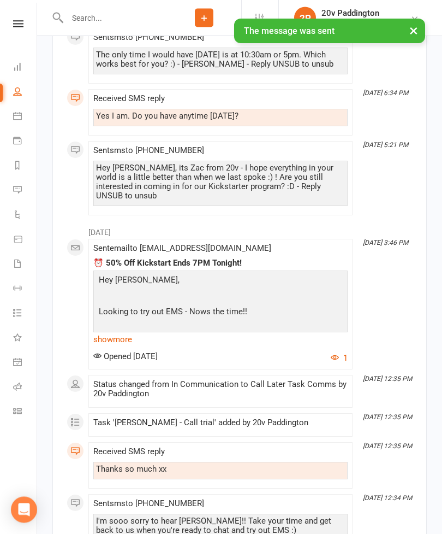
scroll to position [1706, 0]
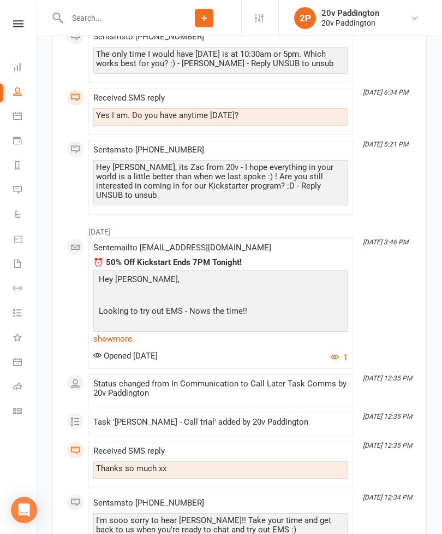
click at [111, 331] on link "show more" at bounding box center [220, 338] width 254 height 15
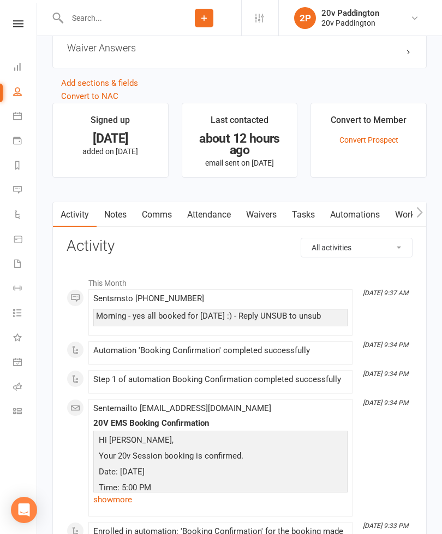
scroll to position [1083, 0]
click at [67, 220] on link "Activity" at bounding box center [75, 215] width 44 height 25
click at [17, 191] on icon at bounding box center [17, 189] width 9 height 9
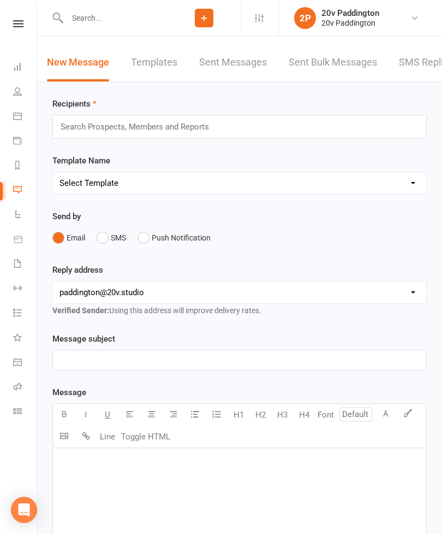
click at [428, 93] on div "Recipients Search Prospects, Members and Reports Template Name Select Template …" at bounding box center [239, 471] width 405 height 779
click at [424, 78] on link "SMS Replies 7" at bounding box center [432, 63] width 66 height 38
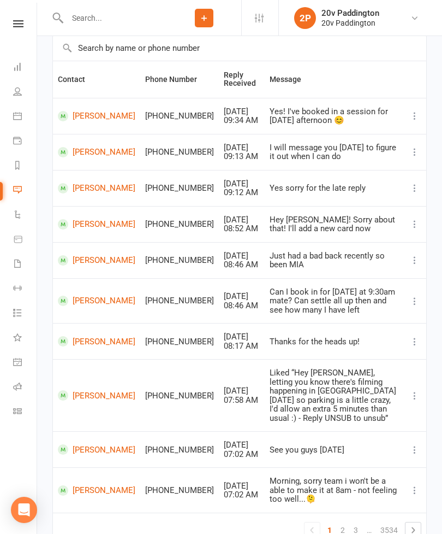
scroll to position [144, 0]
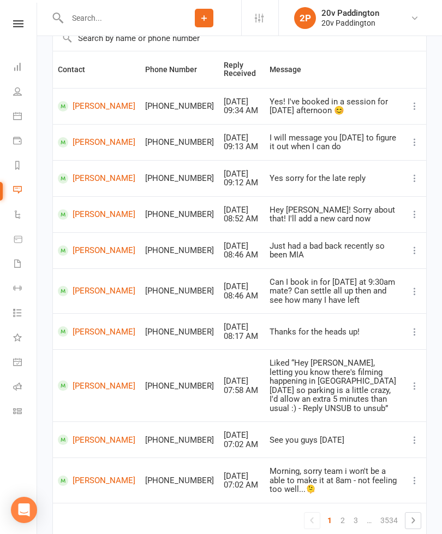
click at [353, 512] on link "3" at bounding box center [355, 519] width 13 height 15
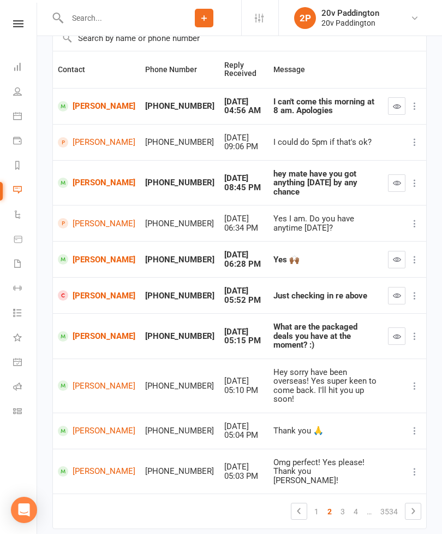
scroll to position [117, 0]
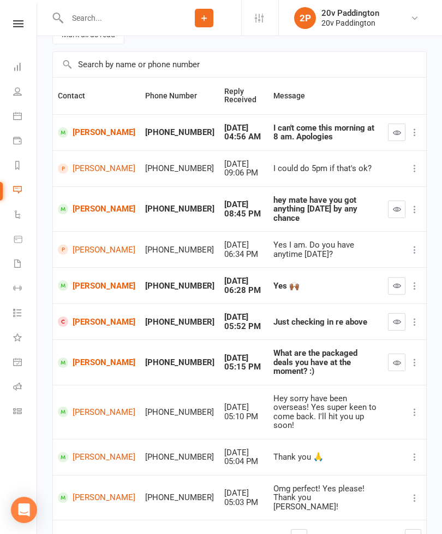
click at [89, 209] on link "[PERSON_NAME]" at bounding box center [97, 209] width 78 height 10
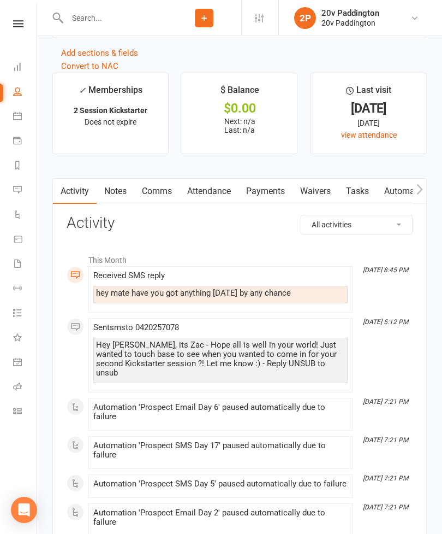
scroll to position [1444, 0]
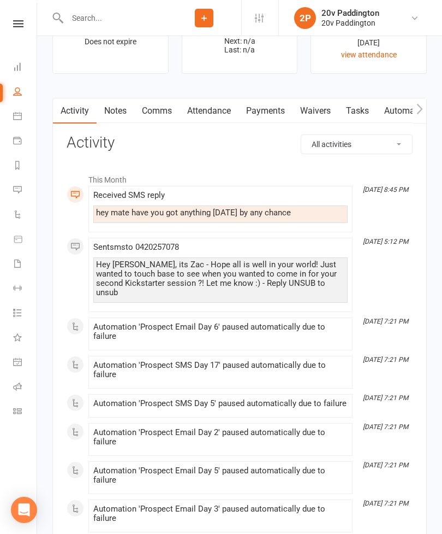
click at [22, 117] on link "Calendar" at bounding box center [25, 117] width 25 height 25
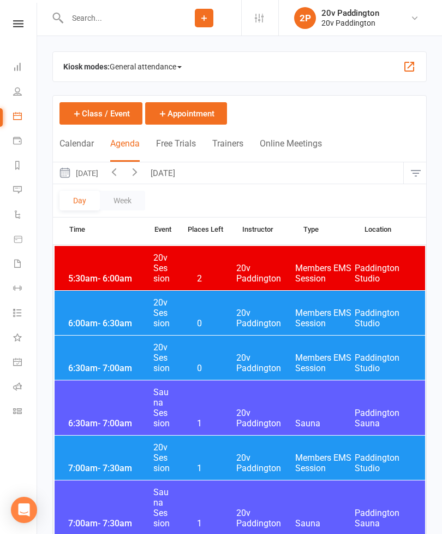
click at [104, 168] on button "[DATE]" at bounding box center [78, 172] width 51 height 21
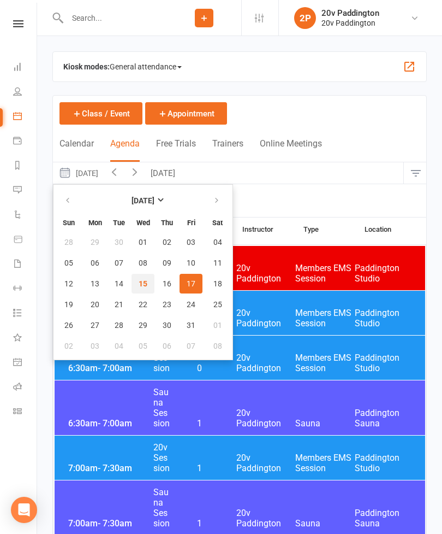
click at [143, 287] on span "15" at bounding box center [143, 283] width 9 height 9
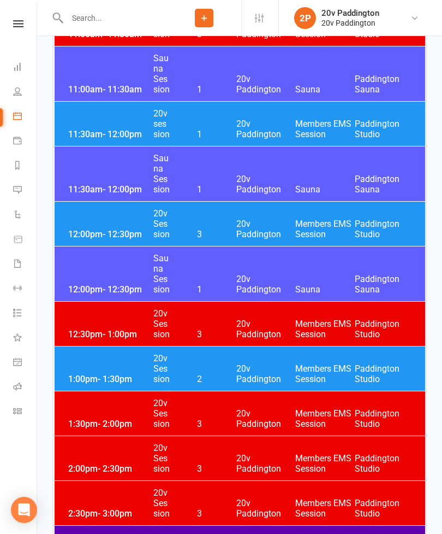
scroll to position [1191, 0]
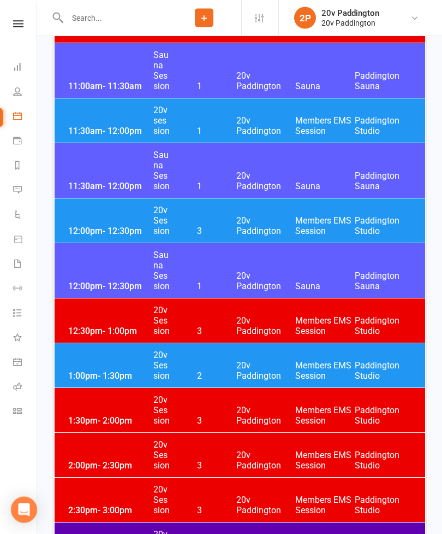
click at [288, 125] on span "20v Paddington" at bounding box center [266, 126] width 60 height 21
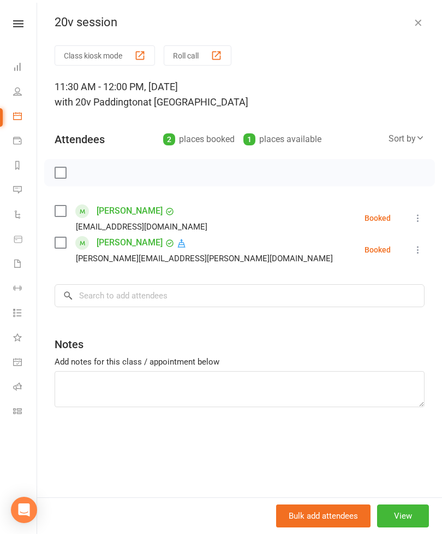
click at [414, 27] on icon "button" at bounding box center [418, 22] width 11 height 11
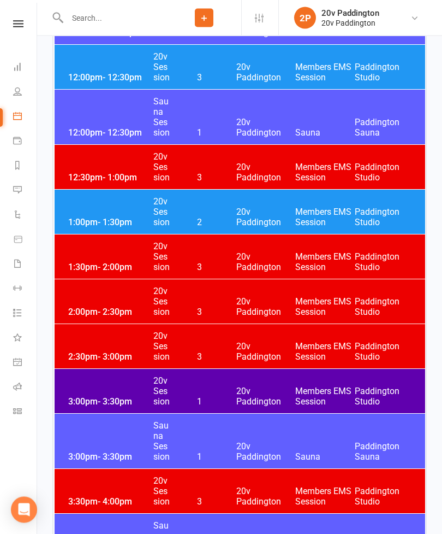
scroll to position [1344, 0]
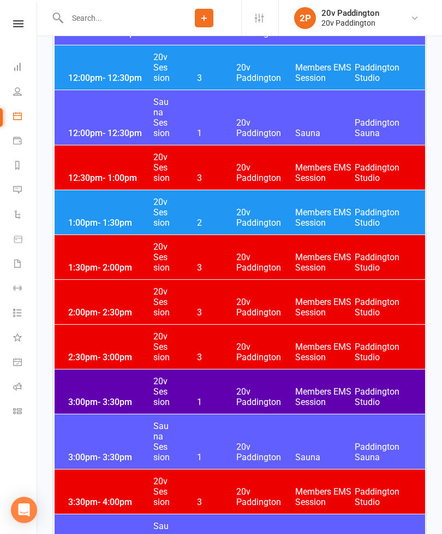
click at [287, 209] on span "20v Paddington" at bounding box center [266, 217] width 60 height 21
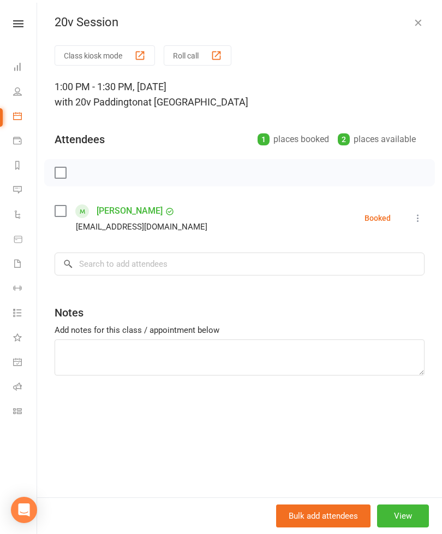
click at [423, 21] on icon "button" at bounding box center [418, 22] width 11 height 11
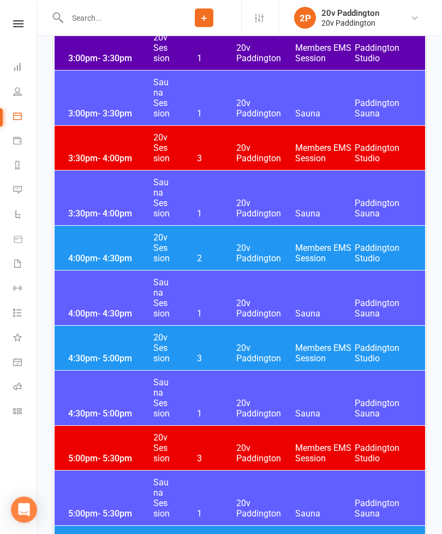
scroll to position [1688, 0]
click at [19, 194] on link "Messages 7" at bounding box center [25, 191] width 25 height 25
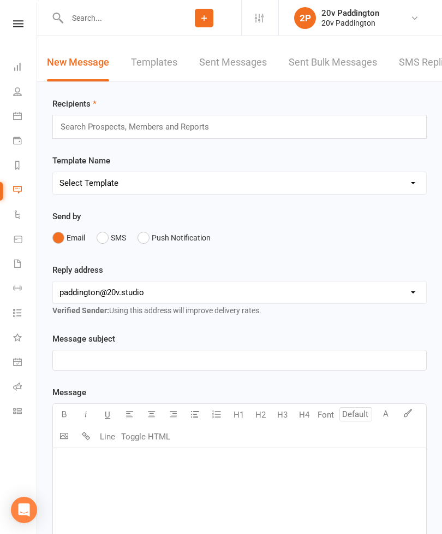
click at [429, 72] on link "SMS Replies 7" at bounding box center [432, 63] width 66 height 38
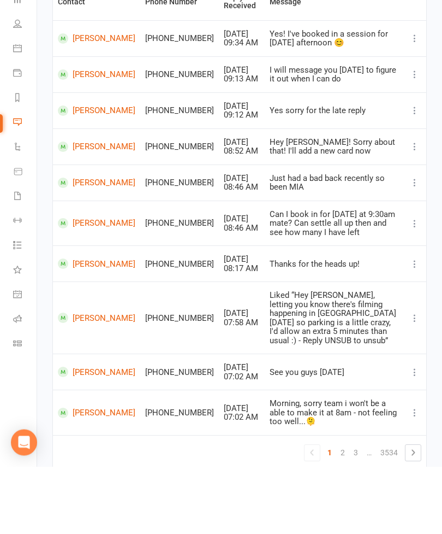
scroll to position [144, 0]
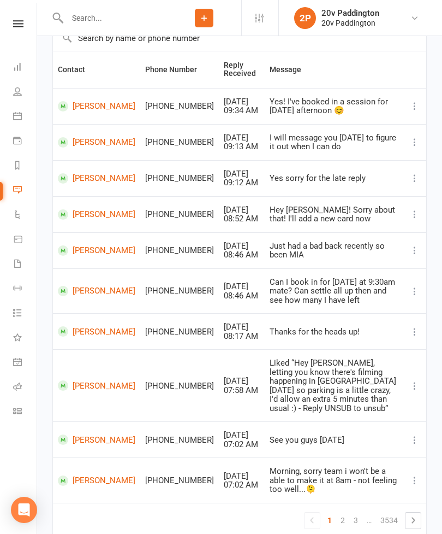
click at [345, 512] on link "2" at bounding box center [342, 519] width 13 height 15
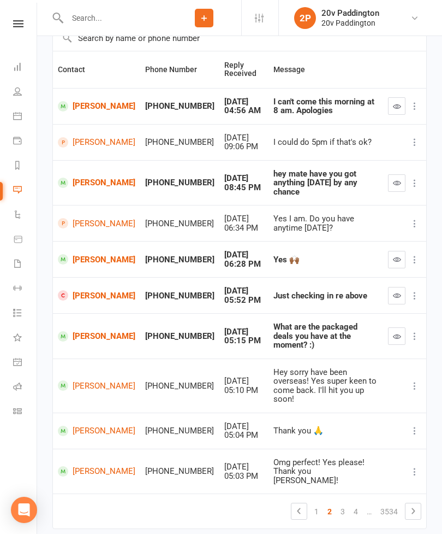
scroll to position [117, 0]
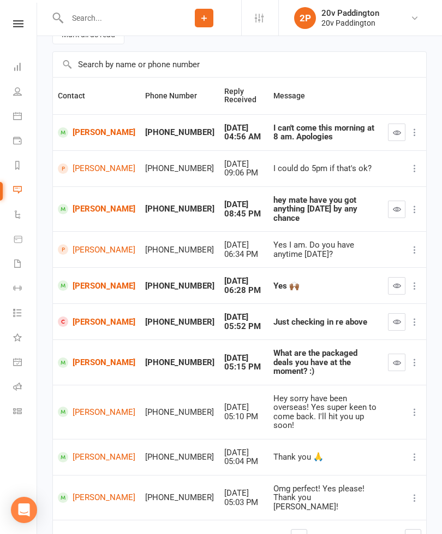
click at [87, 204] on link "[PERSON_NAME]" at bounding box center [97, 209] width 78 height 10
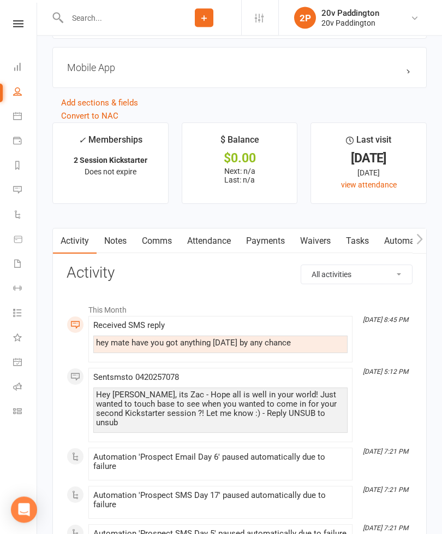
click at [164, 244] on link "Comms" at bounding box center [156, 241] width 45 height 25
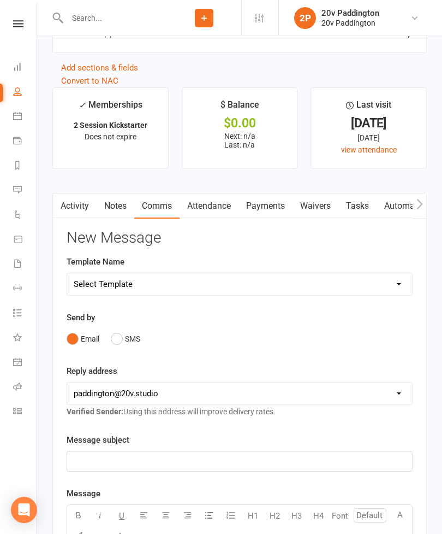
click at [122, 346] on button "SMS" at bounding box center [125, 338] width 29 height 21
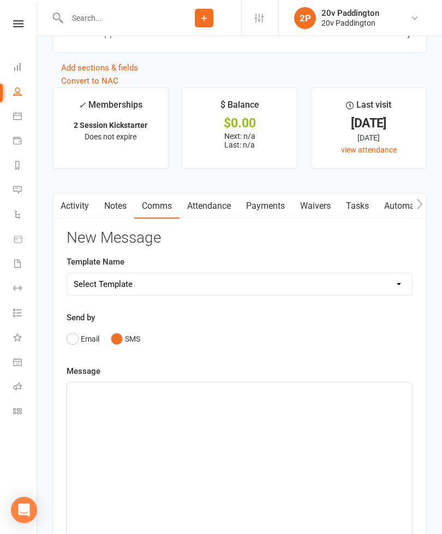
click at [185, 411] on div "﻿" at bounding box center [239, 464] width 345 height 164
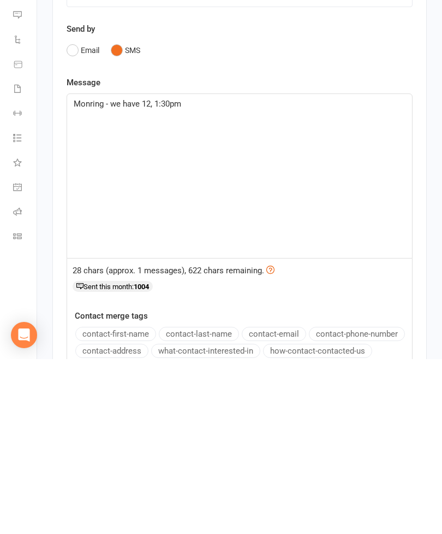
click at [153, 274] on span "Monring - we have 12, 1:30pm" at bounding box center [128, 279] width 108 height 10
click at [244, 272] on p "Monring - we have 12pm, 1:30pm" at bounding box center [240, 278] width 332 height 13
click at [88, 274] on span "Monring - we have 12pm, 1:30pm or 4:30pm available [DATE]? :)" at bounding box center [189, 279] width 230 height 10
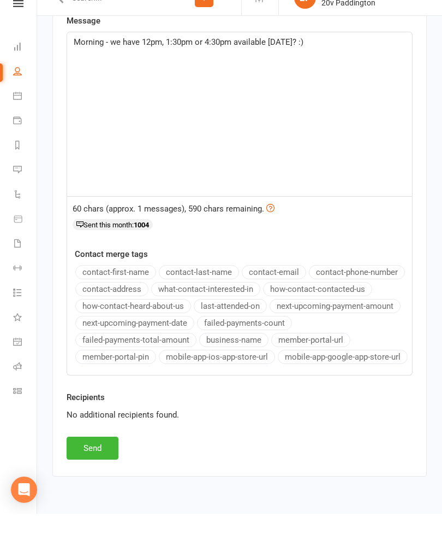
scroll to position [1678, 0]
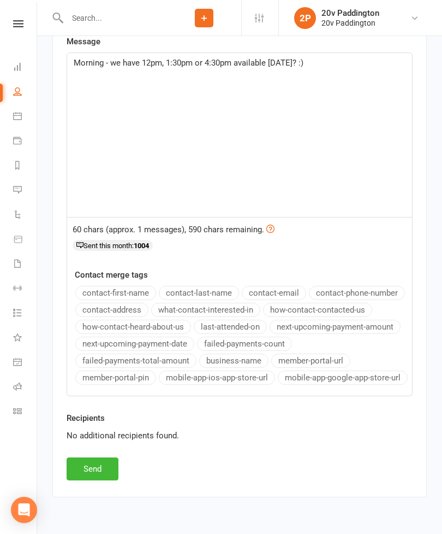
click at [112, 467] on button "Send" at bounding box center [93, 468] width 52 height 23
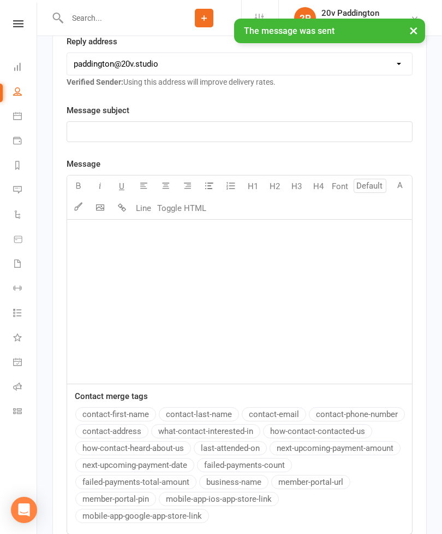
click at [23, 197] on link "Messages 7" at bounding box center [25, 191] width 25 height 25
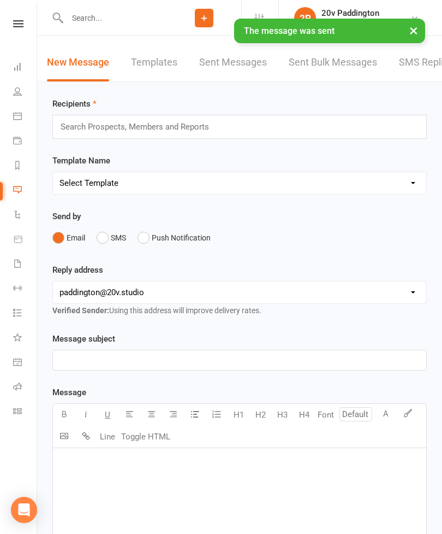
click at [429, 66] on link "SMS Replies 7" at bounding box center [432, 63] width 66 height 38
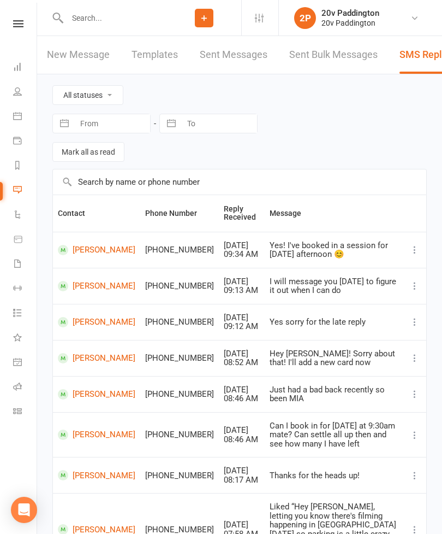
click at [14, 112] on icon at bounding box center [17, 115] width 9 height 9
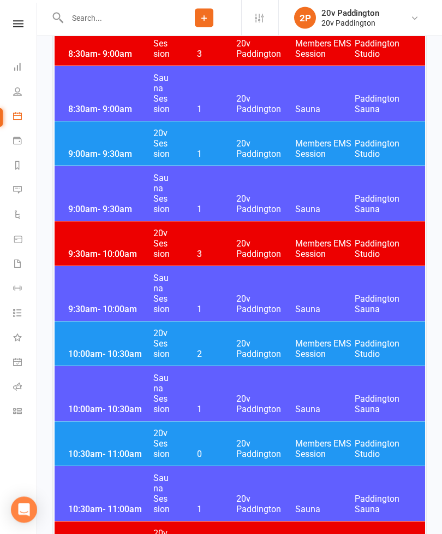
click at [90, 335] on div "10:00am - 10:30am 20v Session 2 20v Paddington Members EMS Session [GEOGRAPHIC_…" at bounding box center [240, 344] width 371 height 44
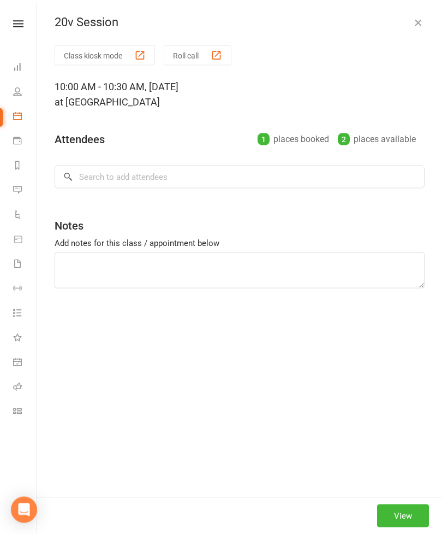
scroll to position [669, 0]
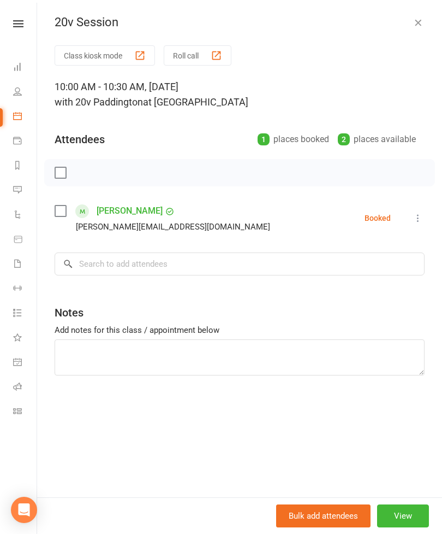
click at [412, 22] on button "button" at bounding box center [418, 22] width 13 height 13
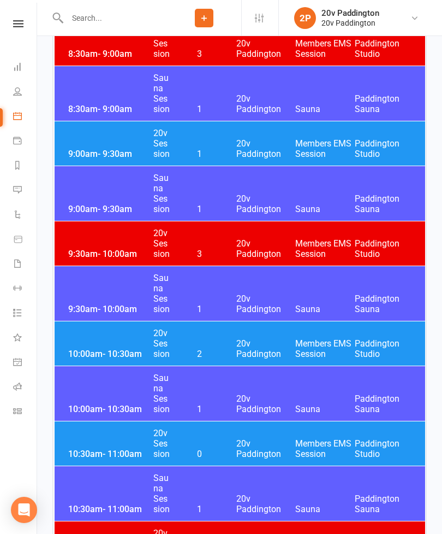
click at [103, 137] on div "9:00am - 9:30am 20v Session 1 20v Paddington Members EMS Session [GEOGRAPHIC_DA…" at bounding box center [240, 143] width 371 height 44
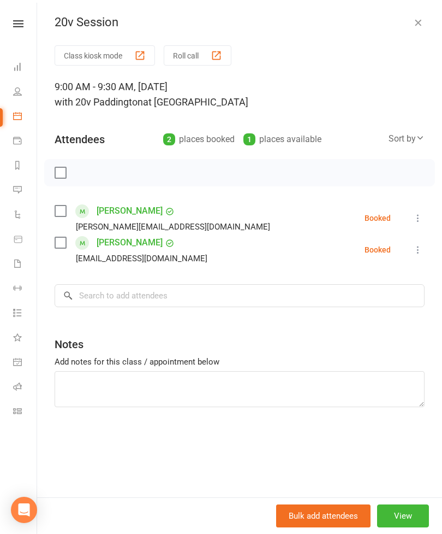
click at [408, 211] on li "[PERSON_NAME] [PERSON_NAME][EMAIL_ADDRESS][DOMAIN_NAME] Booked More info Remove…" at bounding box center [240, 218] width 370 height 32
click at [421, 222] on icon at bounding box center [418, 217] width 11 height 11
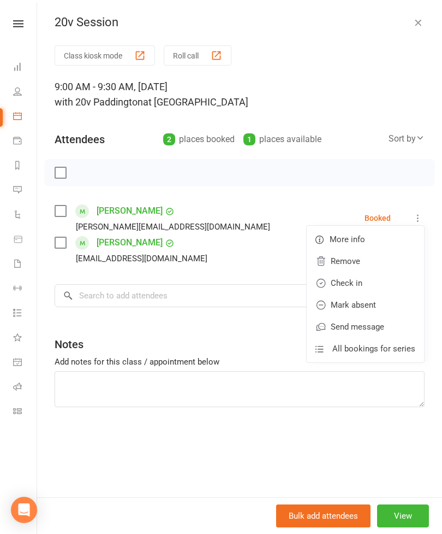
click at [332, 281] on link "Check in" at bounding box center [365, 283] width 117 height 22
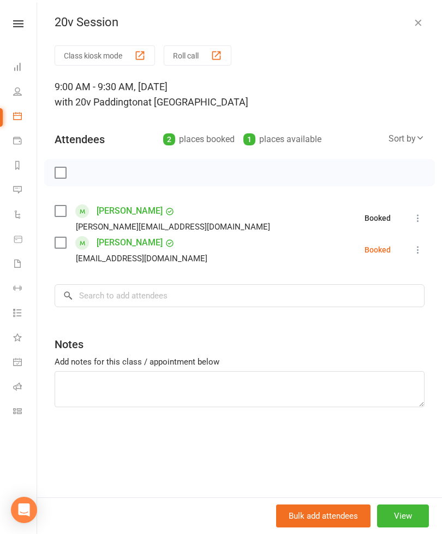
click at [420, 252] on icon at bounding box center [418, 249] width 11 height 11
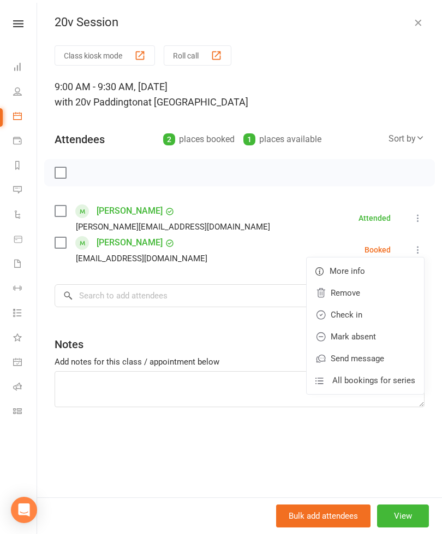
click at [331, 313] on link "Check in" at bounding box center [365, 315] width 117 height 22
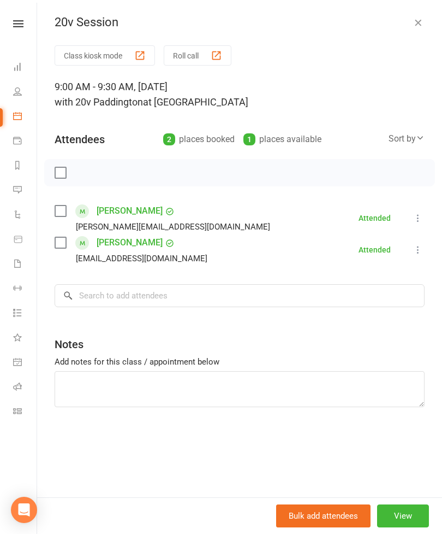
click at [422, 22] on icon "button" at bounding box center [418, 22] width 11 height 11
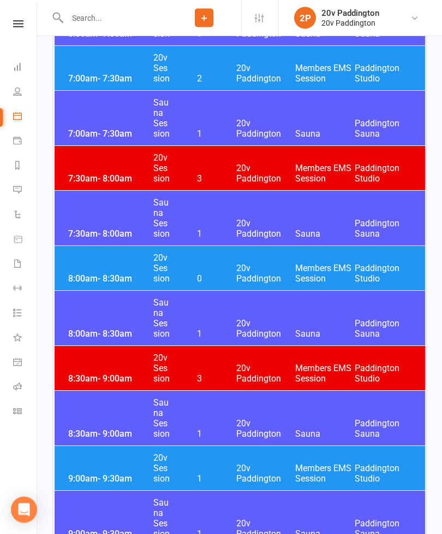
click at [294, 258] on div "8:00am - 8:30am 20v Session 0 20v Paddington Members EMS Session [GEOGRAPHIC_DA…" at bounding box center [240, 268] width 371 height 44
